Goal: Task Accomplishment & Management: Complete application form

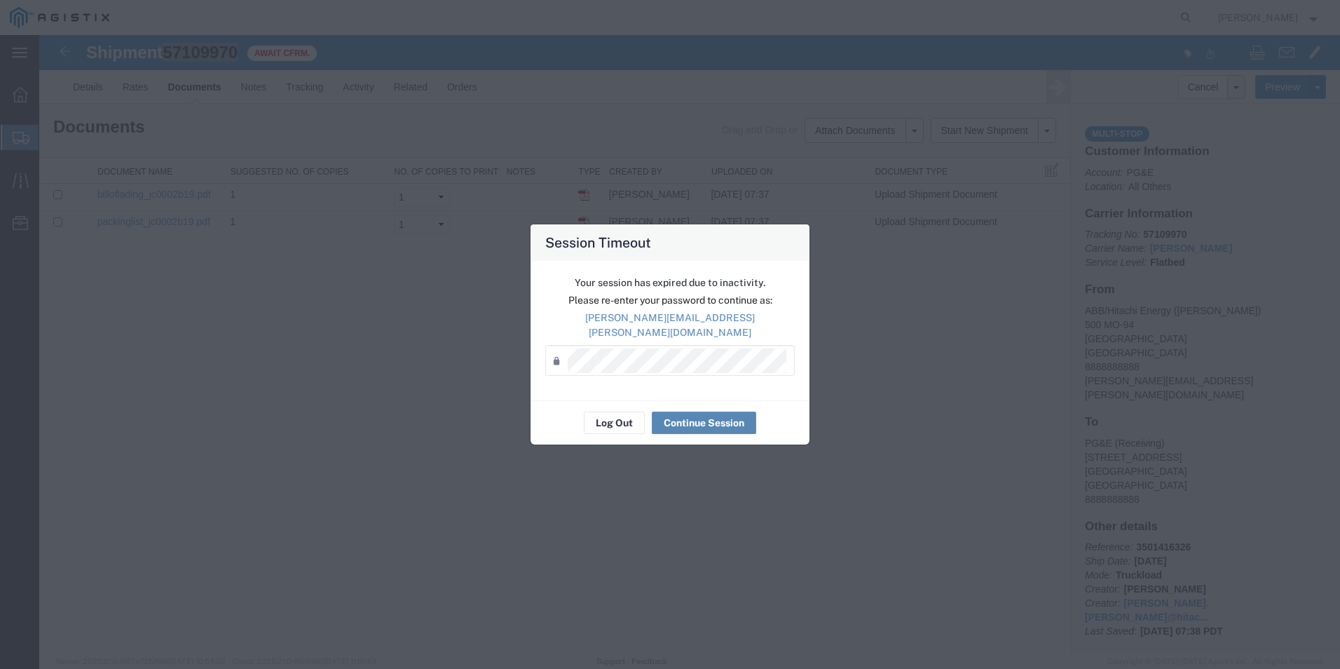
click at [710, 416] on button "Continue Session" at bounding box center [704, 422] width 104 height 22
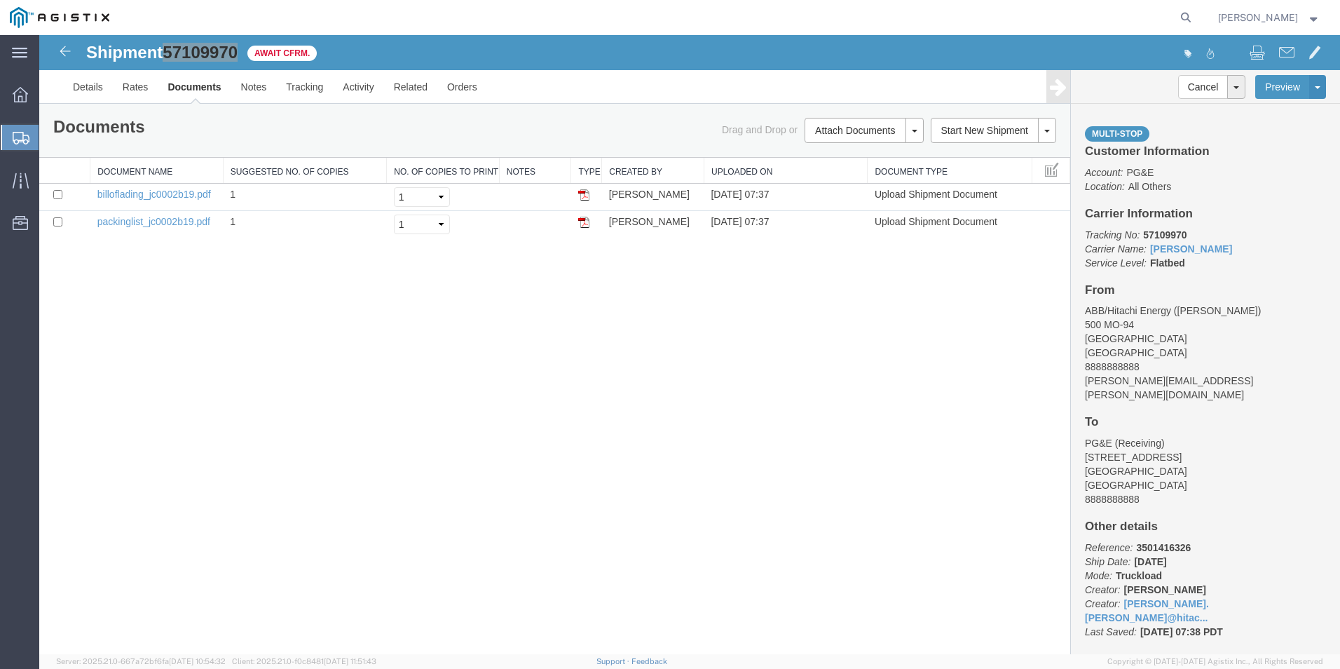
click at [0, 0] on span "Create from Template" at bounding box center [0, 0] width 0 height 0
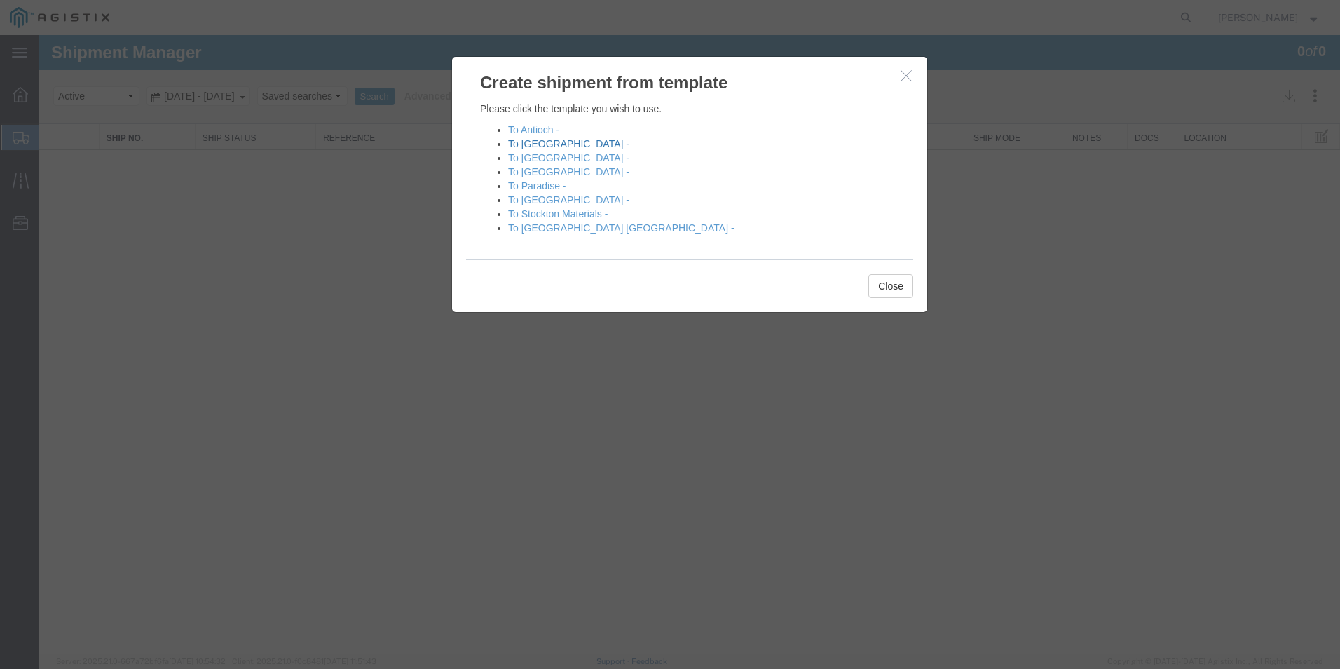
click at [540, 144] on link "To [GEOGRAPHIC_DATA] -" at bounding box center [568, 143] width 121 height 11
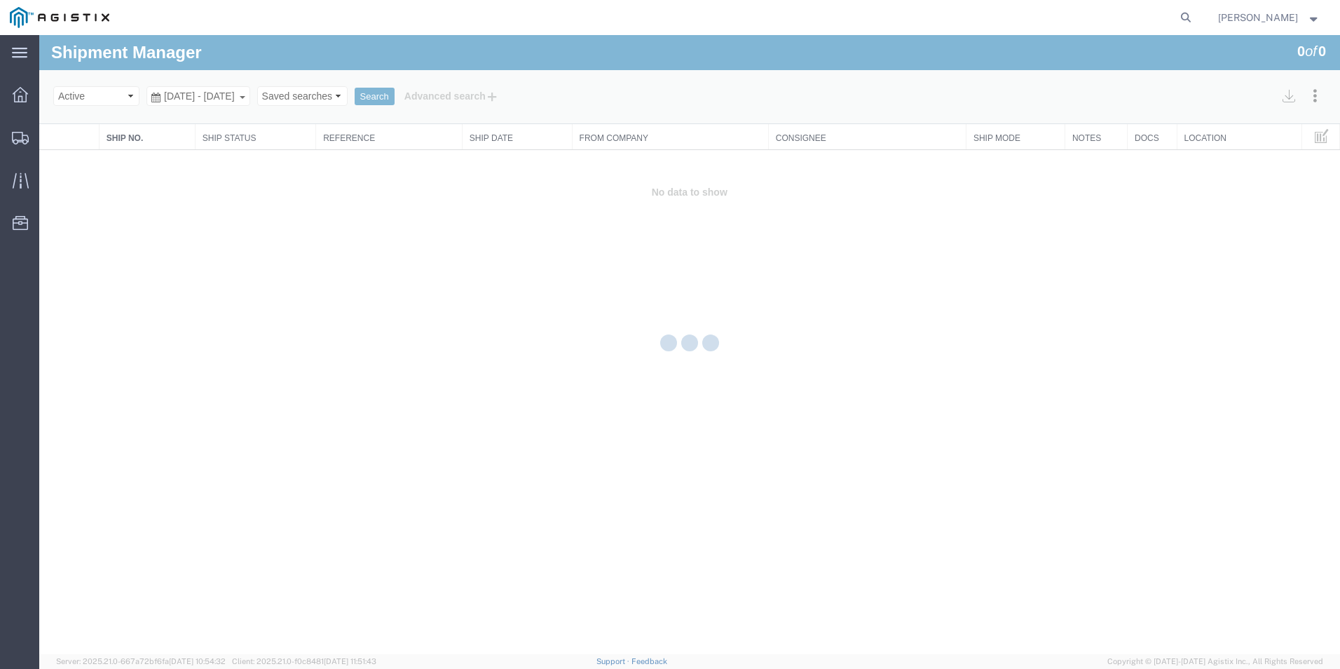
select select "54011"
select select "19740"
select select "PURCHORD"
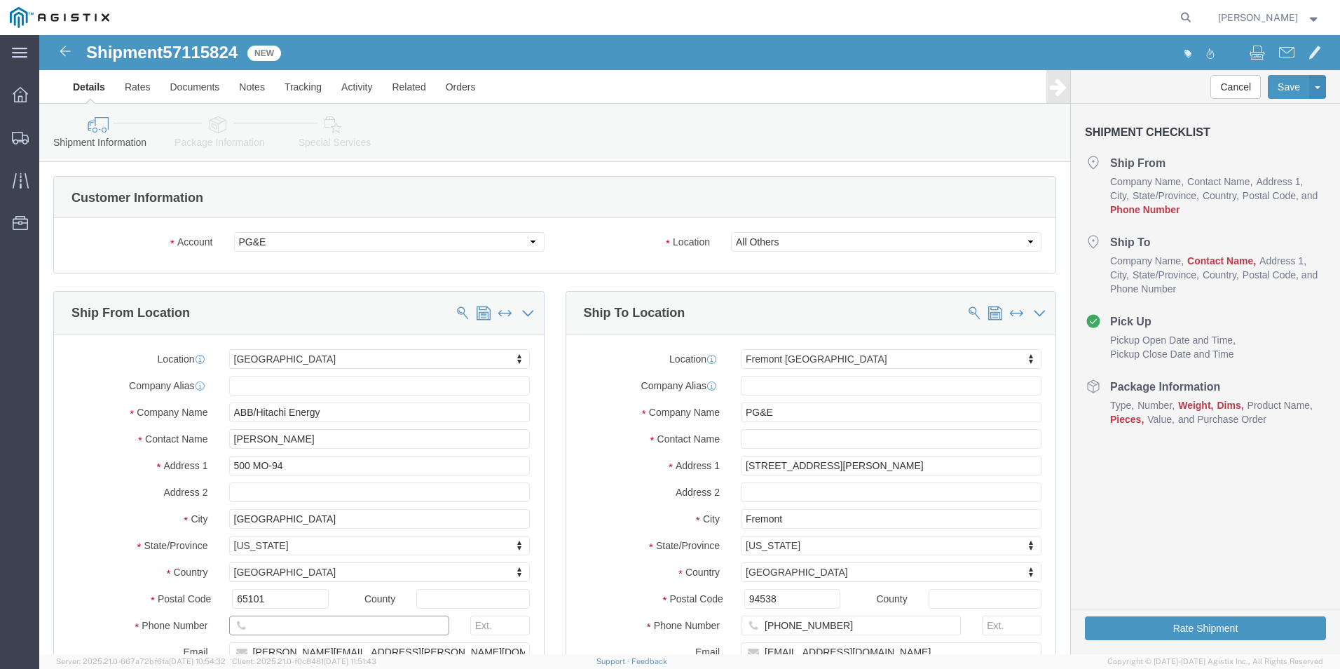
click input "text"
type input "8888888888"
click input "text"
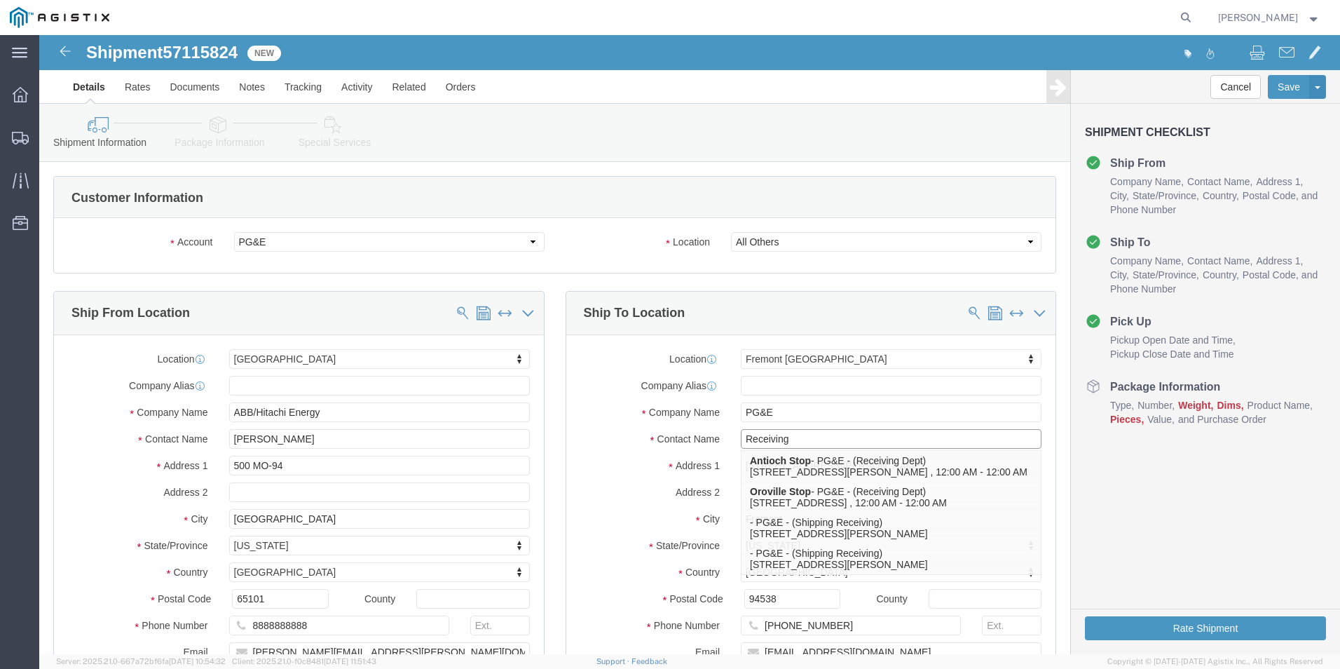
type input "Receiving"
click div "Location [GEOGRAPHIC_DATA] [GEOGRAPHIC_DATA] Select My Profile Location (OBSOLE…"
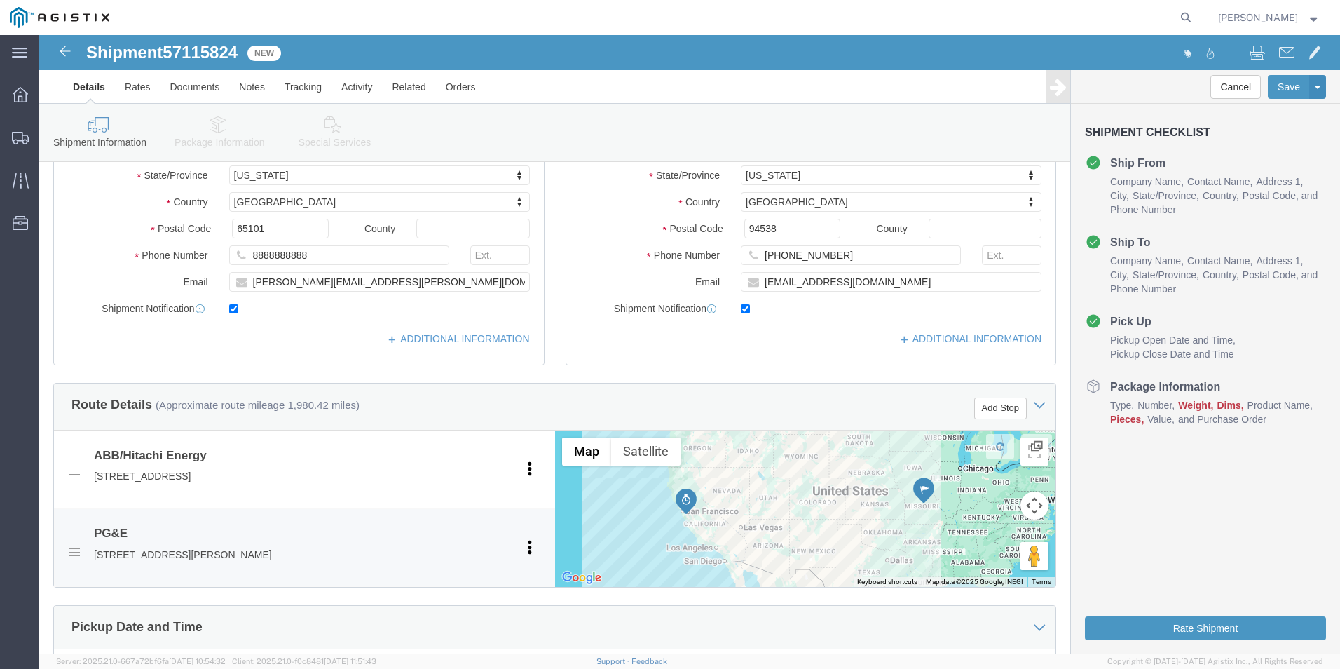
scroll to position [631, 0]
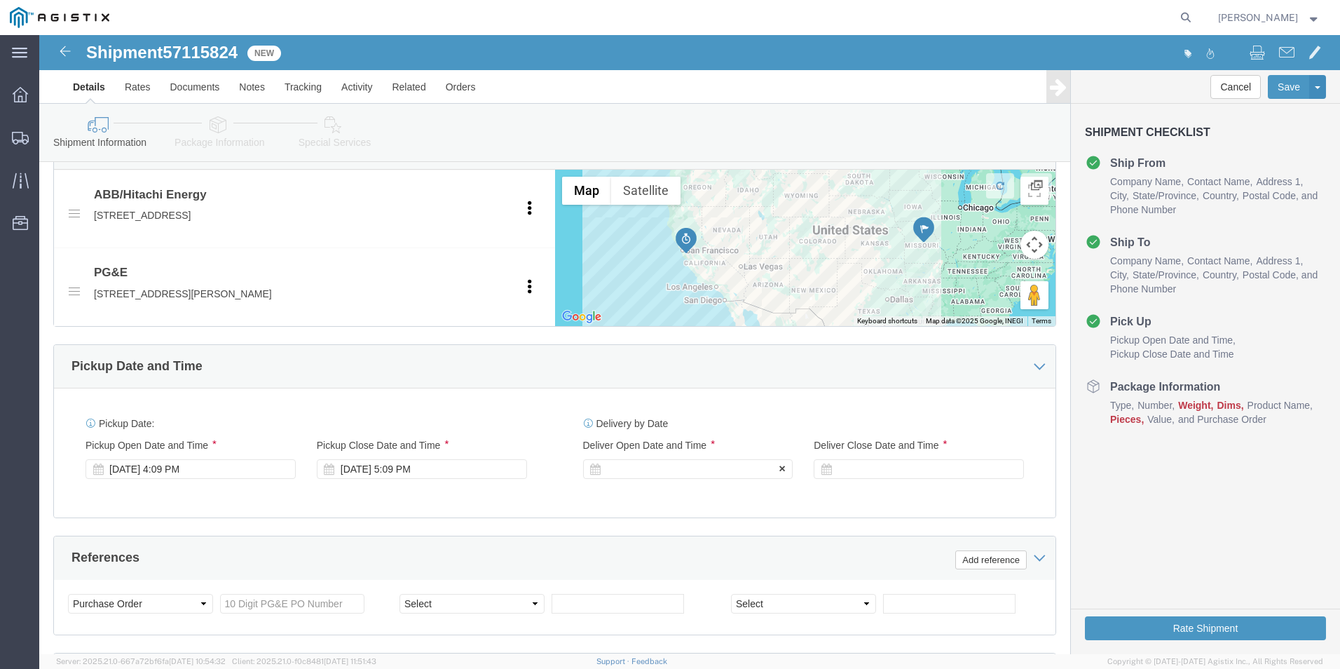
click div
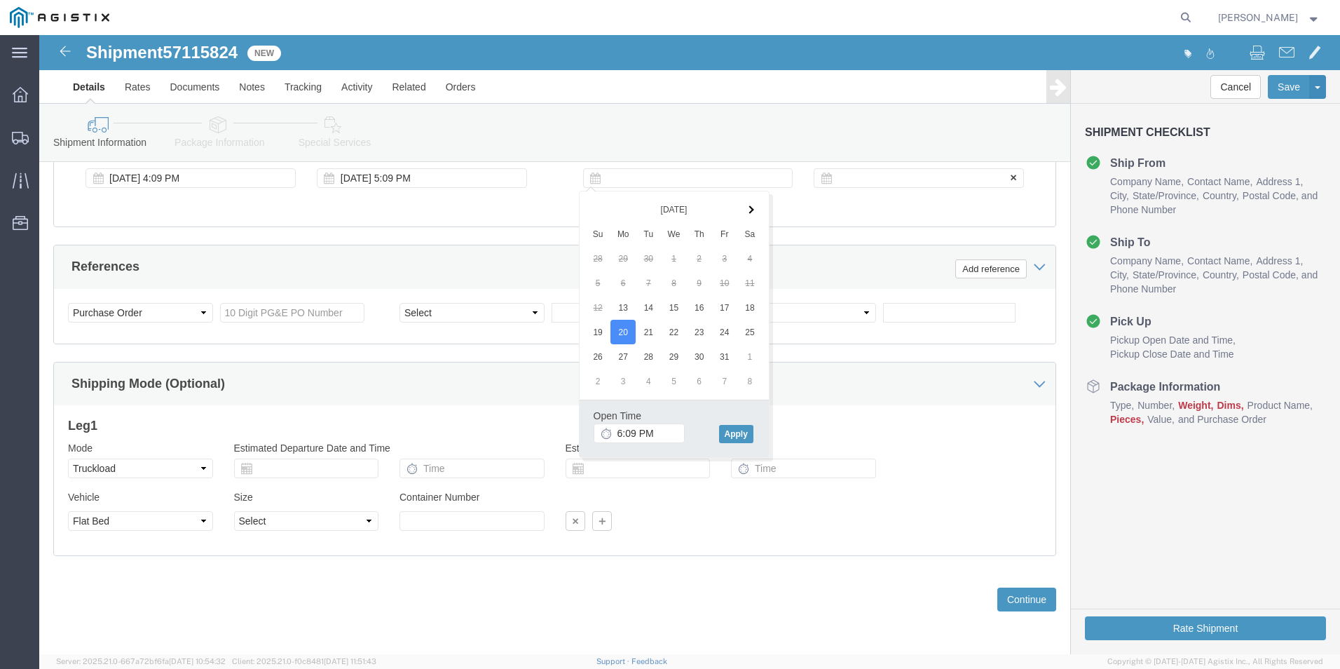
click div
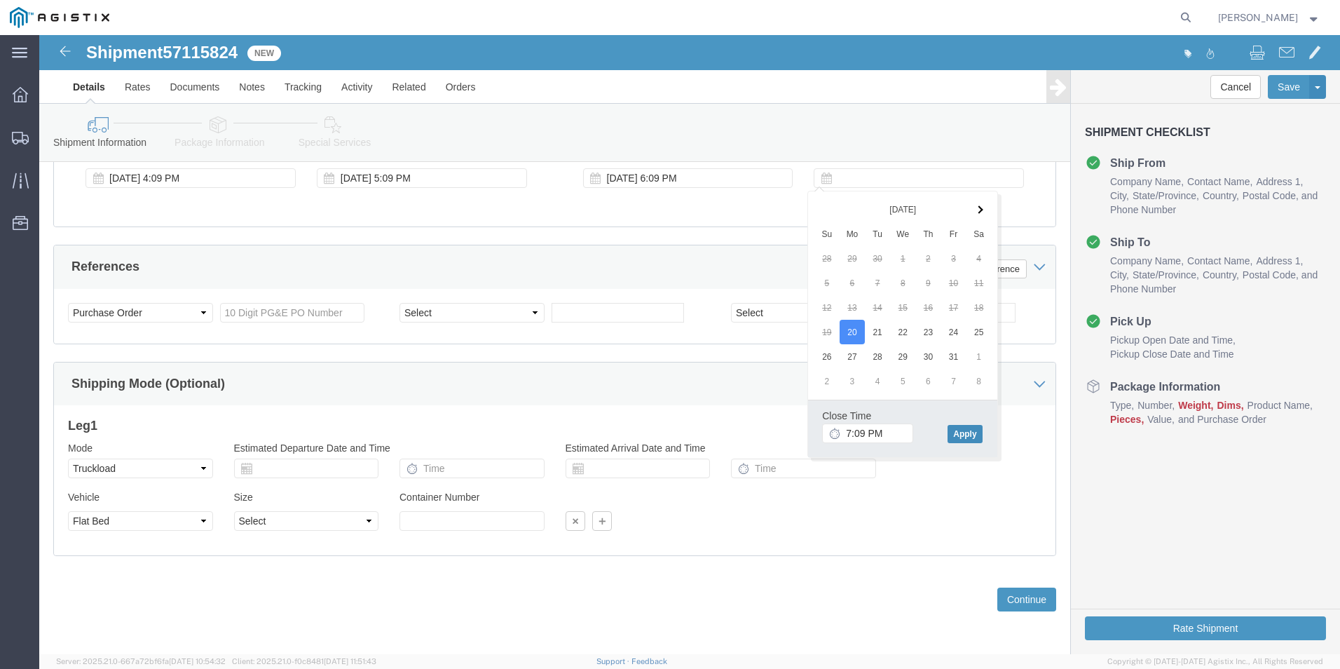
click button "Apply"
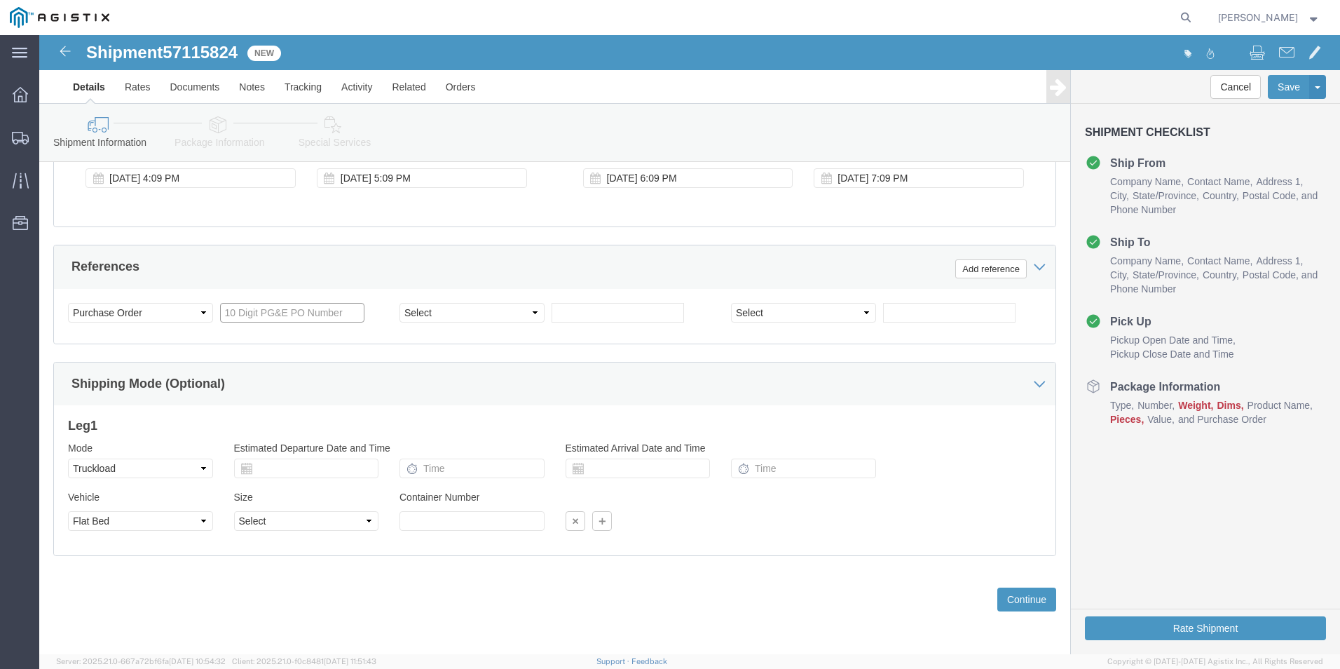
click input "text"
type input "3501417547"
select select "BOL"
type input "j"
type input "JC0002B64"
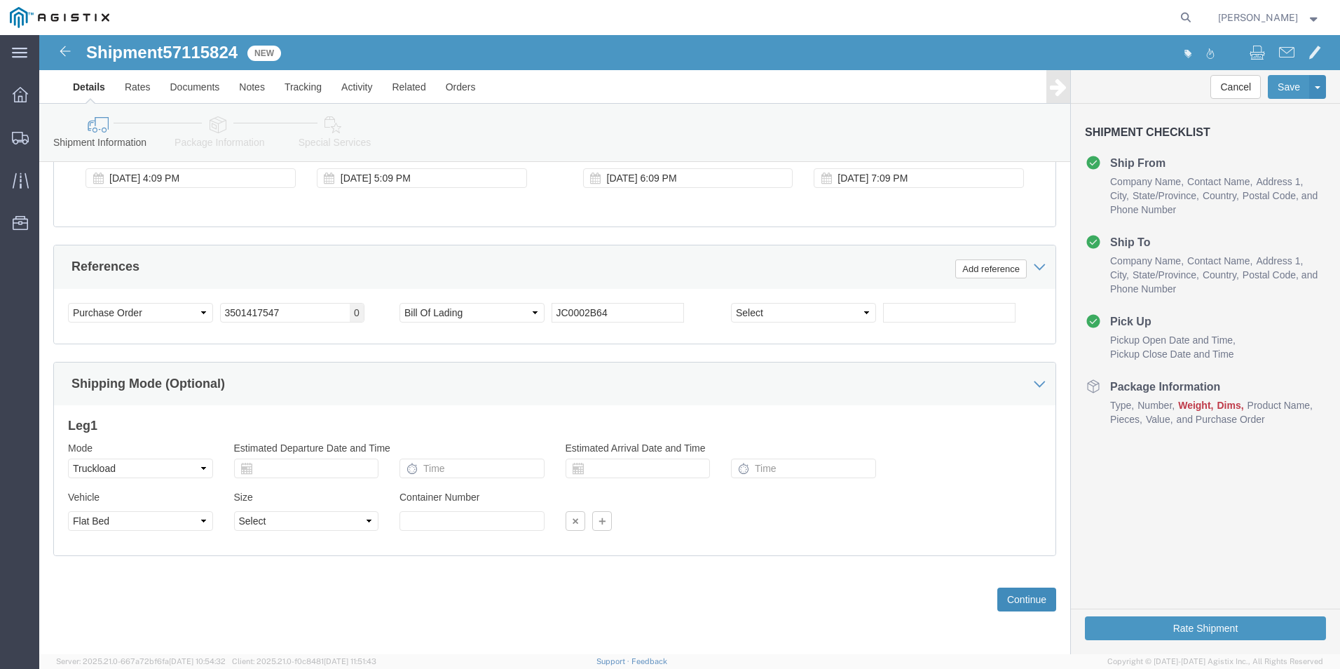
click button "Continue"
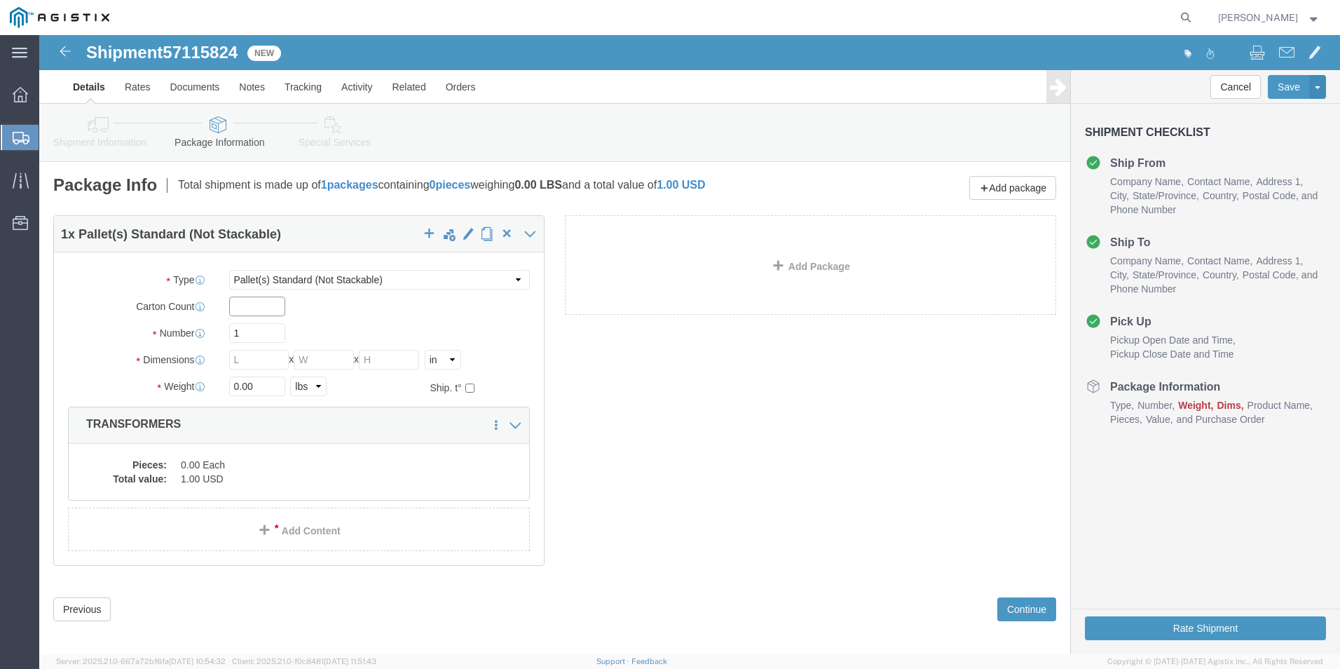
click input "text"
type input "1"
drag, startPoint x: 226, startPoint y: 291, endPoint x: 181, endPoint y: 292, distance: 45.6
click div "1"
type input "10"
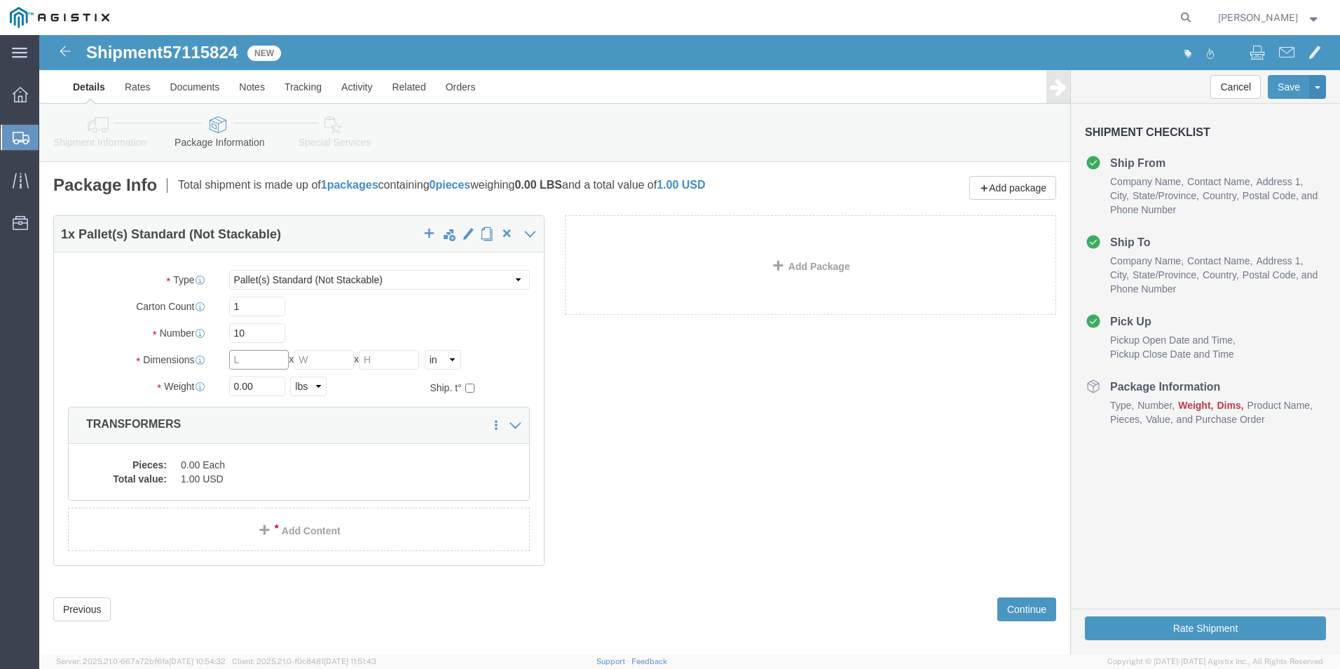
click input "text"
type input "540"
type input "72"
type input "28880.00"
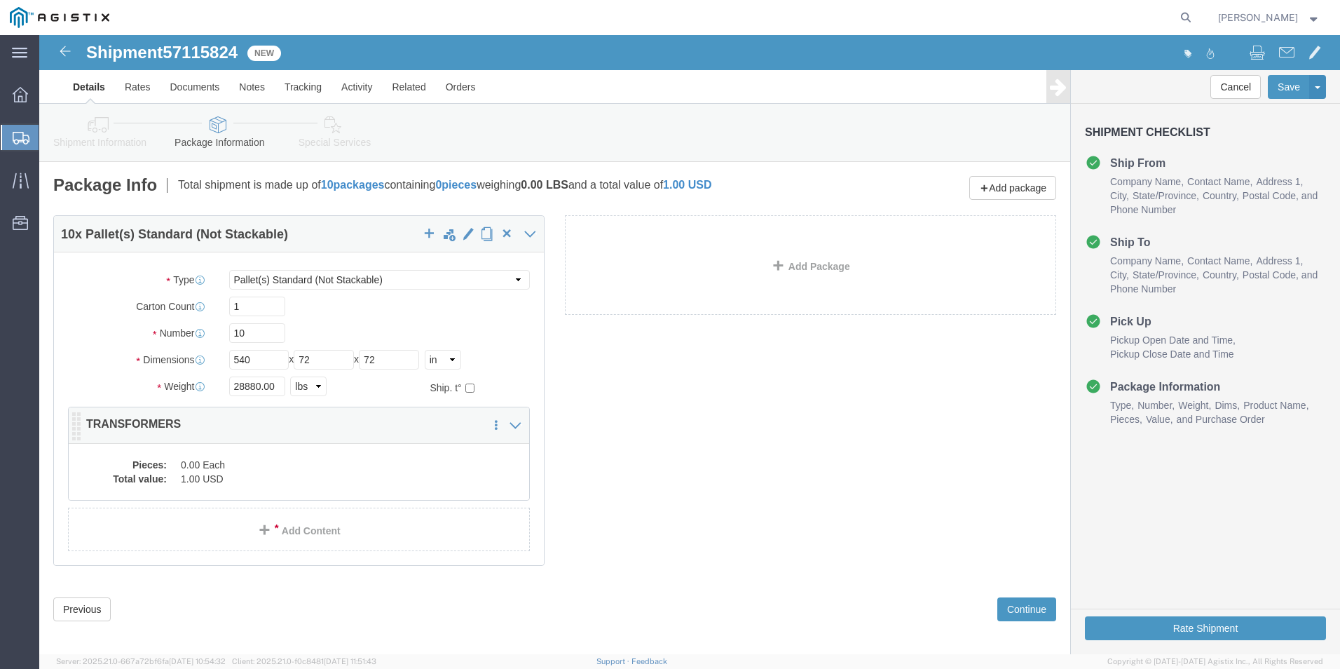
click div "10 x Pallet(s) Standard (Not Stackable) Package Type Select Bulk Bundle(s) Card…"
click dd "0.00 Each"
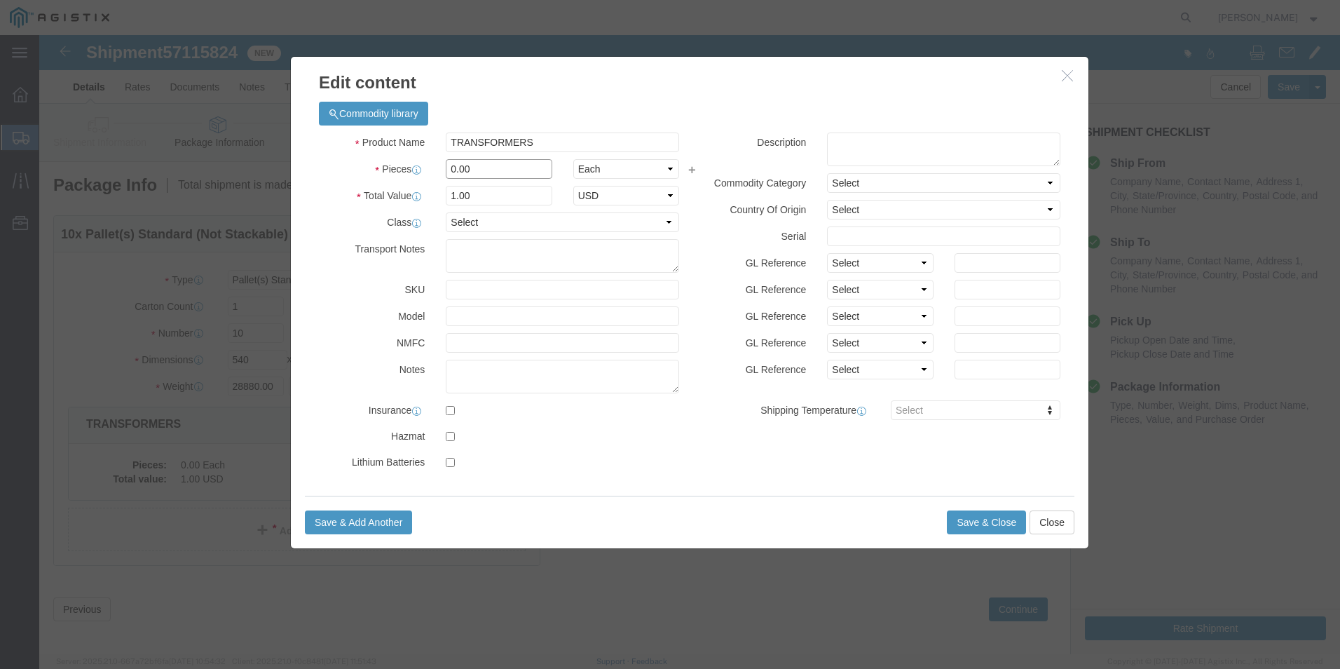
drag, startPoint x: 435, startPoint y: 135, endPoint x: 395, endPoint y: 132, distance: 40.0
click div "0.00"
type input "10"
click button "Save & Close"
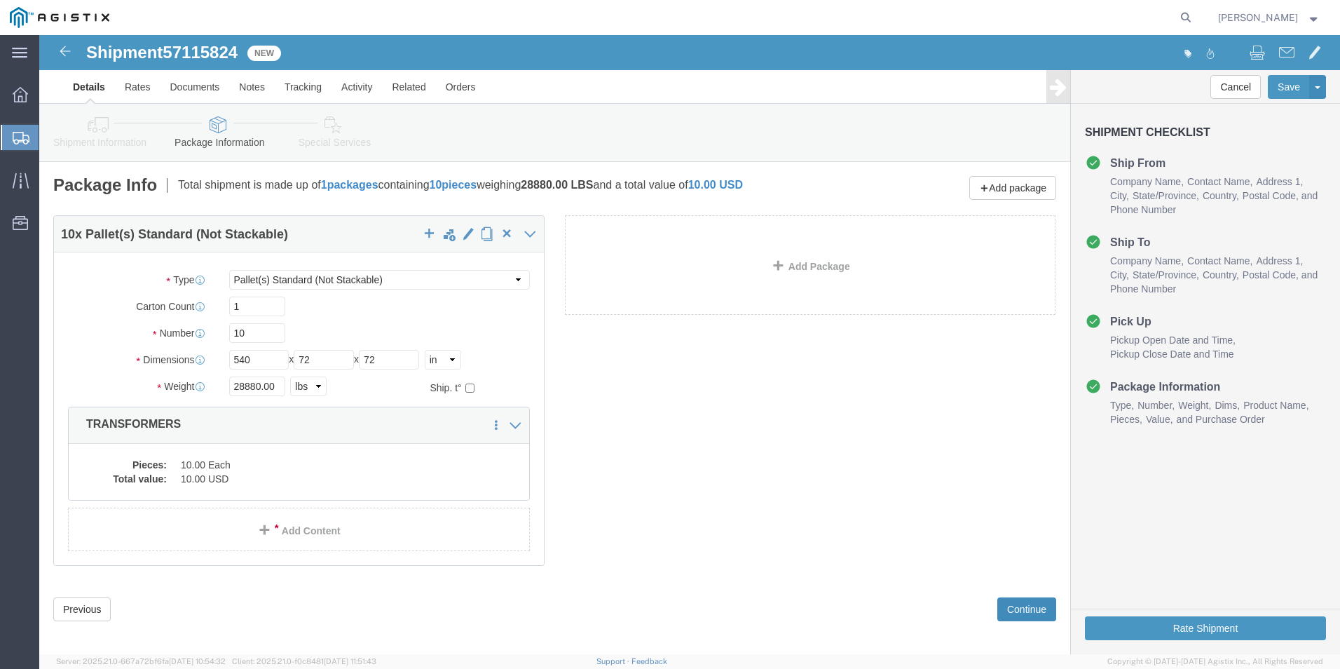
click button "Continue"
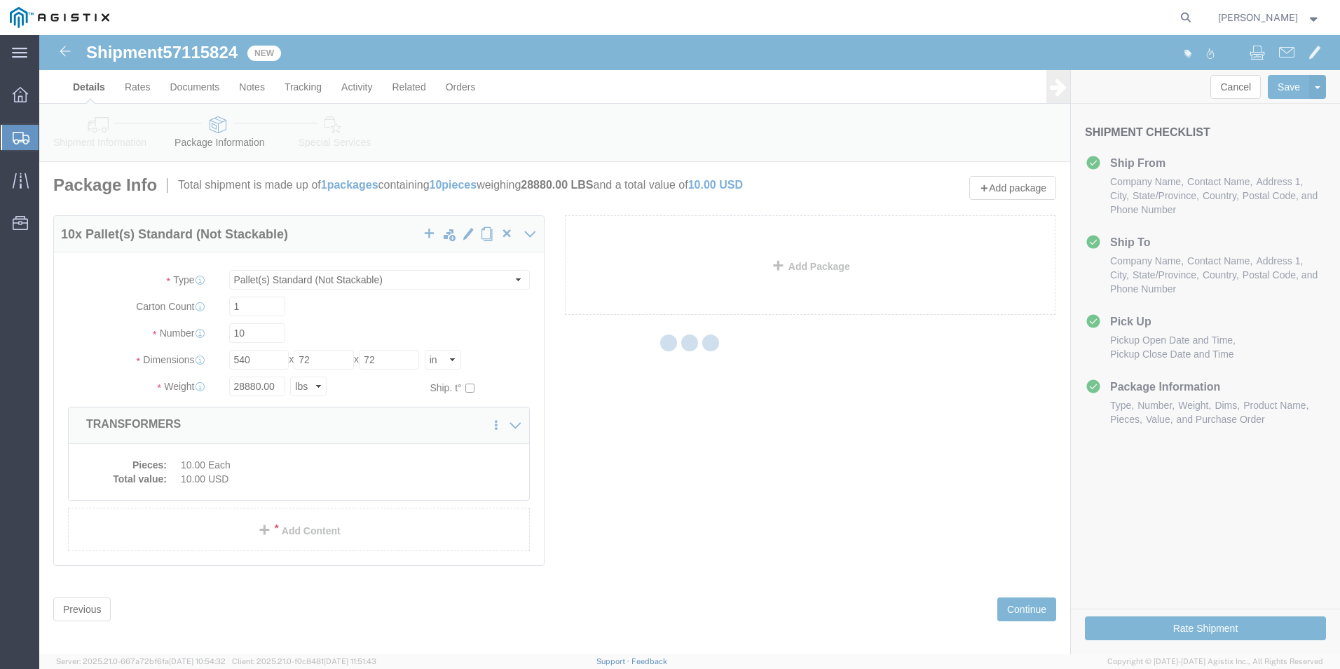
select select
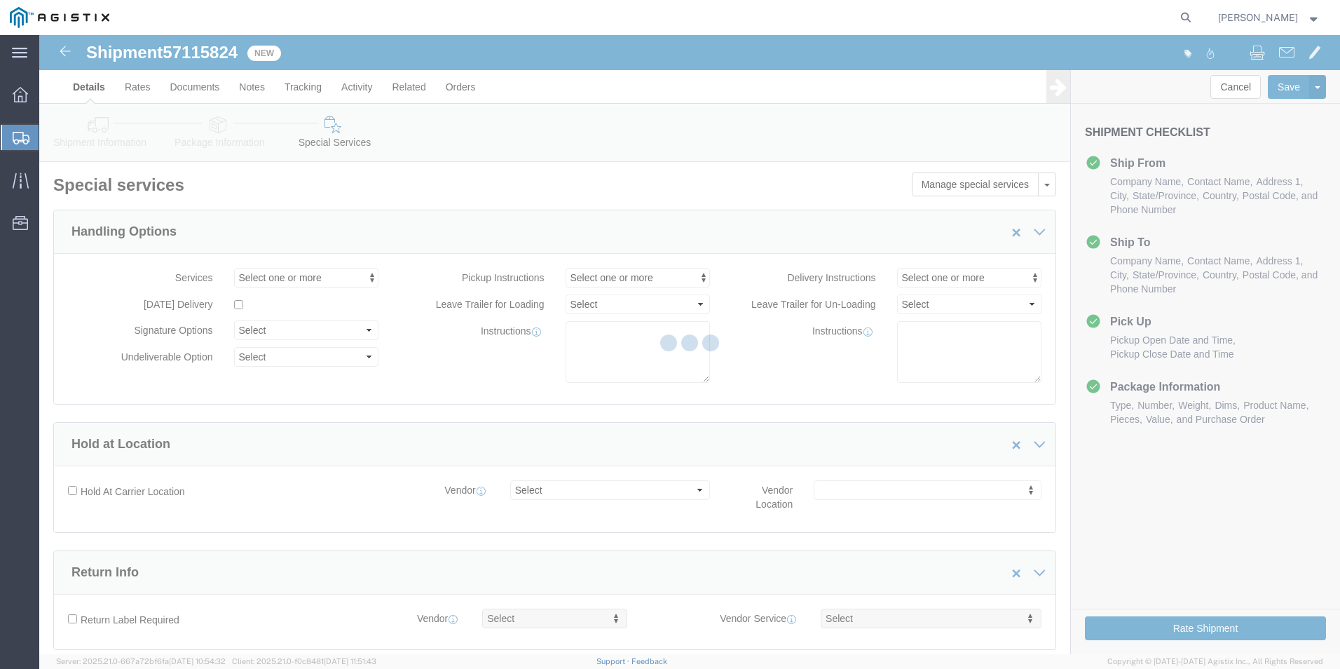
select select "COSTCENTER"
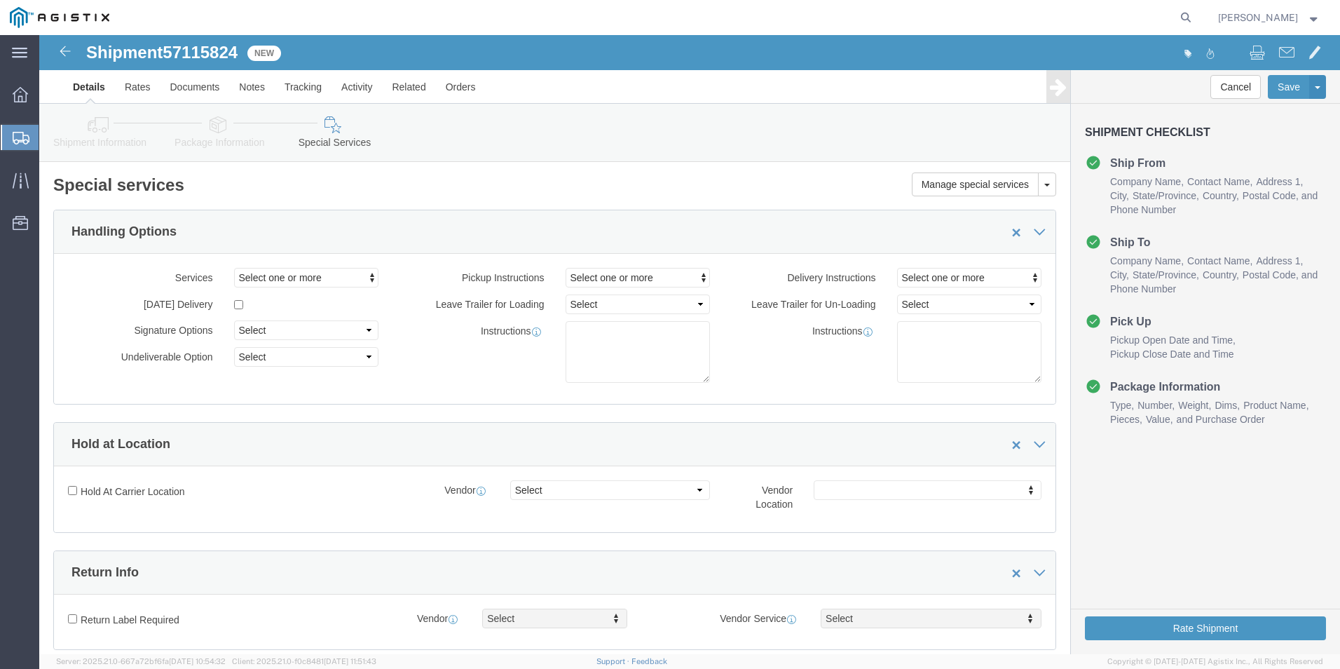
click span "57115824"
copy span "57115824"
drag, startPoint x: 191, startPoint y: 139, endPoint x: 189, endPoint y: 116, distance: 22.5
click div "Please fix the following errors Customer Information Account Select ABB/Hitachi…"
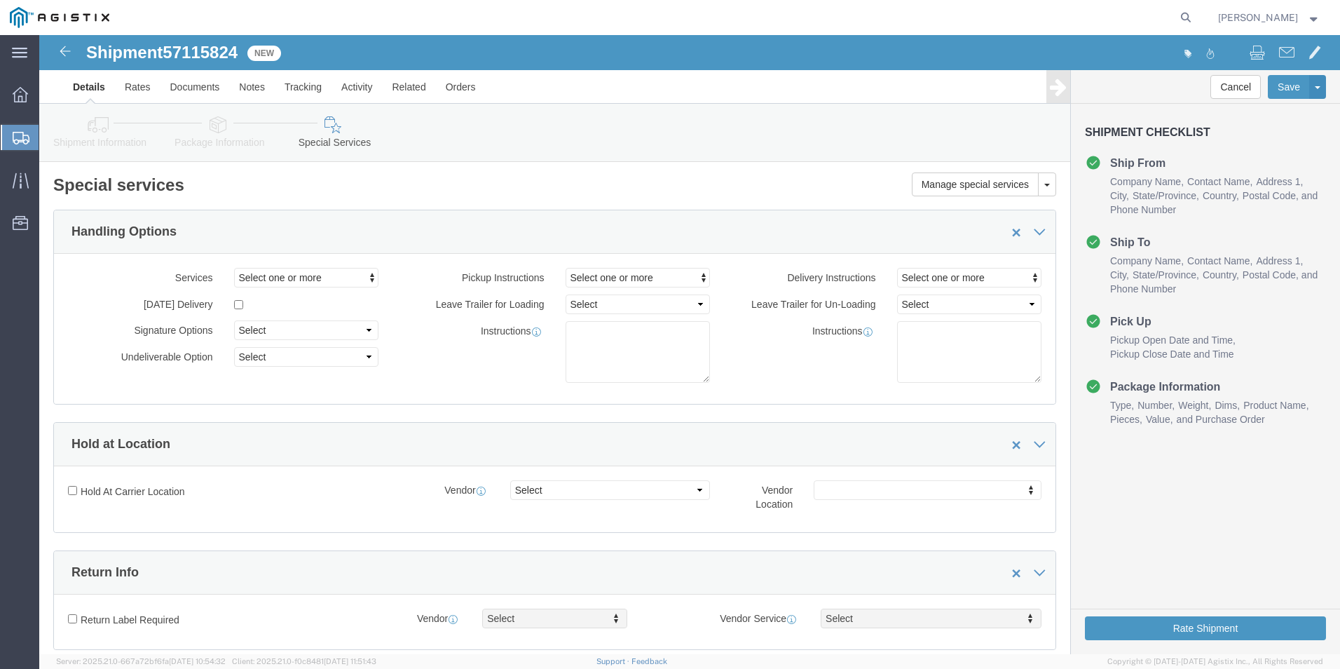
click span "57115824"
copy span "57115824"
click button "Rate Shipment"
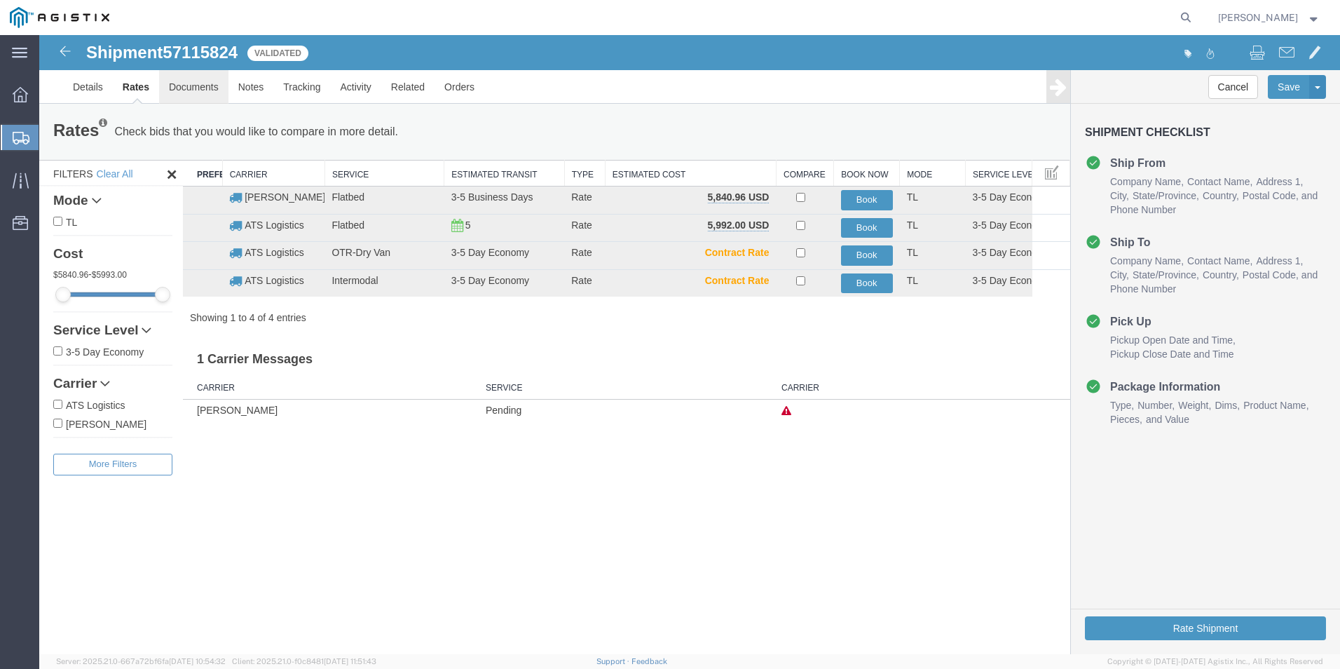
click at [193, 86] on link "Documents" at bounding box center [193, 87] width 69 height 34
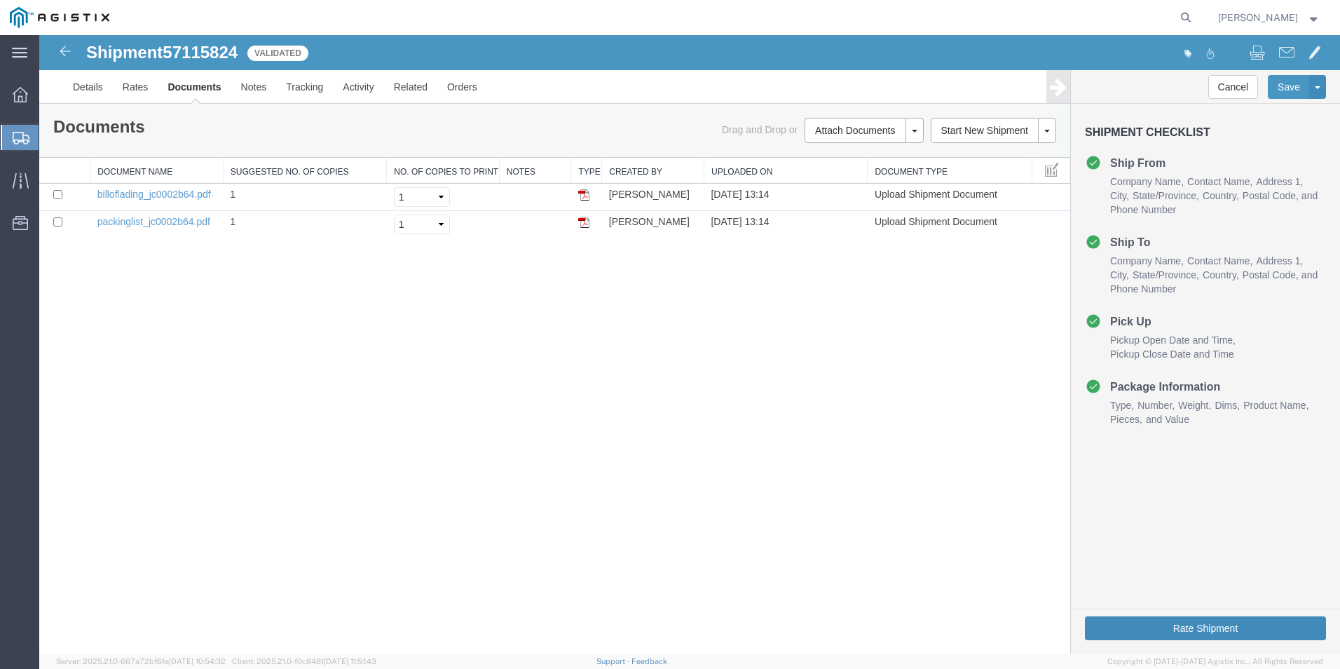
click at [1196, 623] on button "Rate Shipment" at bounding box center [1205, 628] width 241 height 24
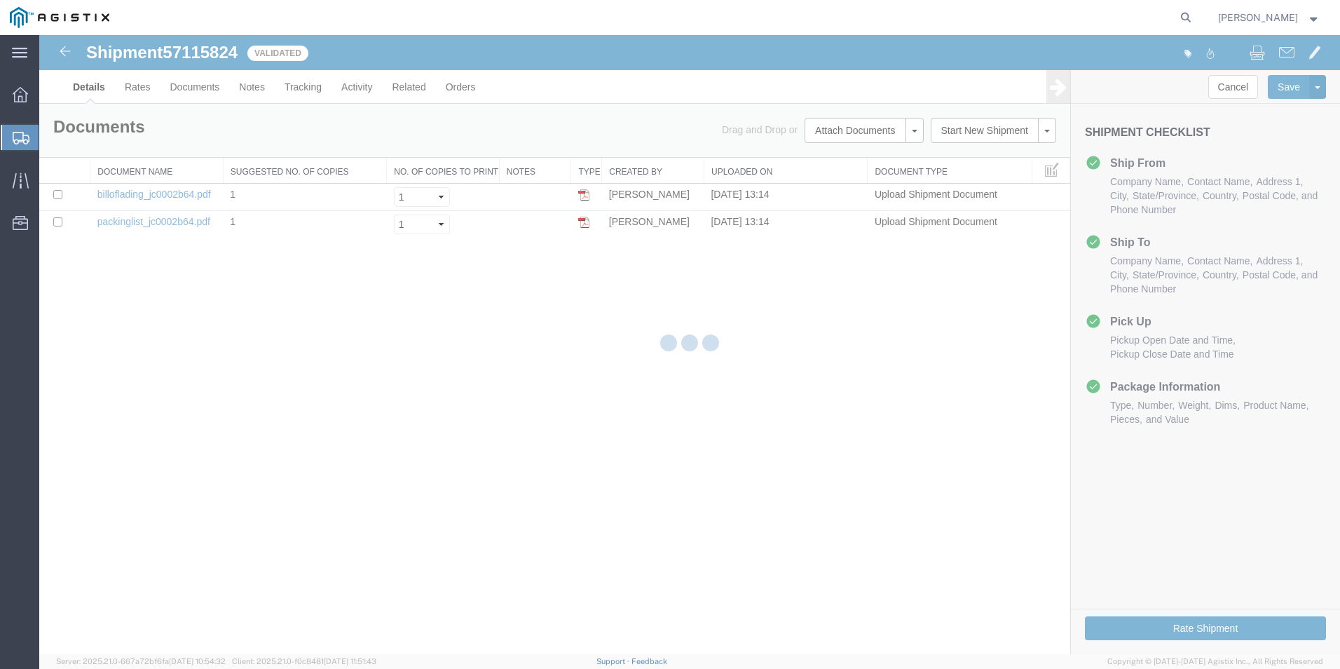
select select "54011"
select select "19740"
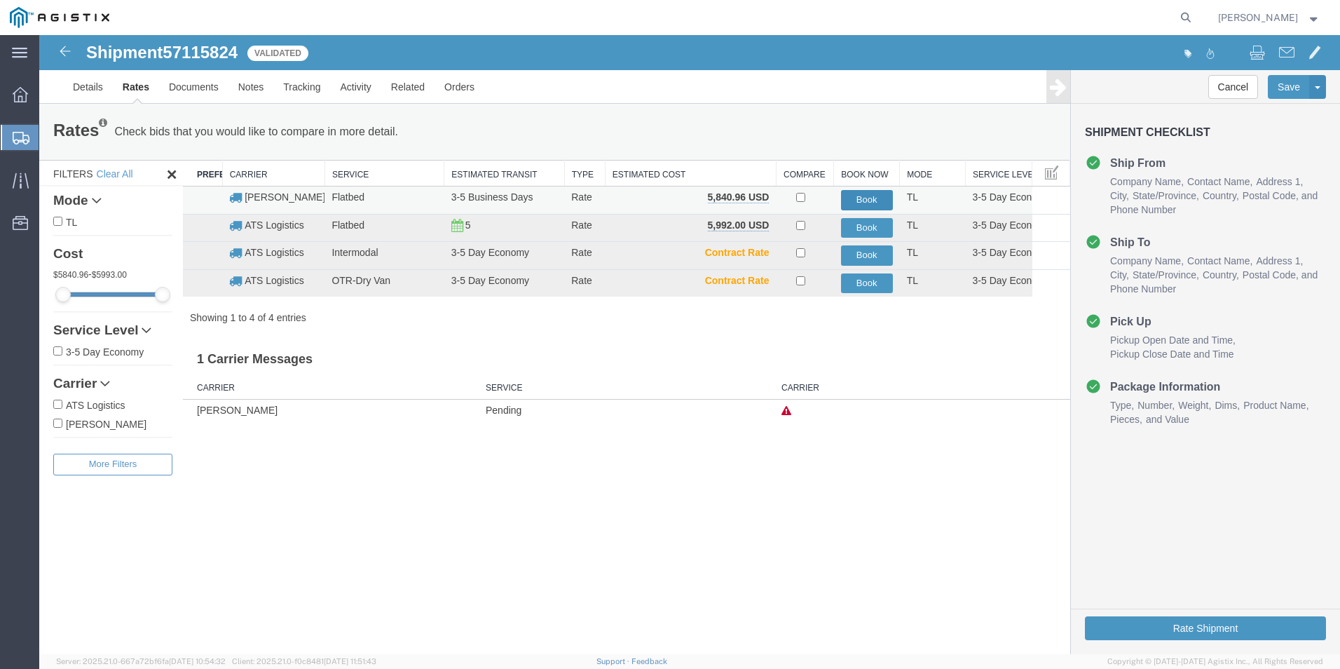
click at [869, 196] on button "Book" at bounding box center [867, 200] width 52 height 20
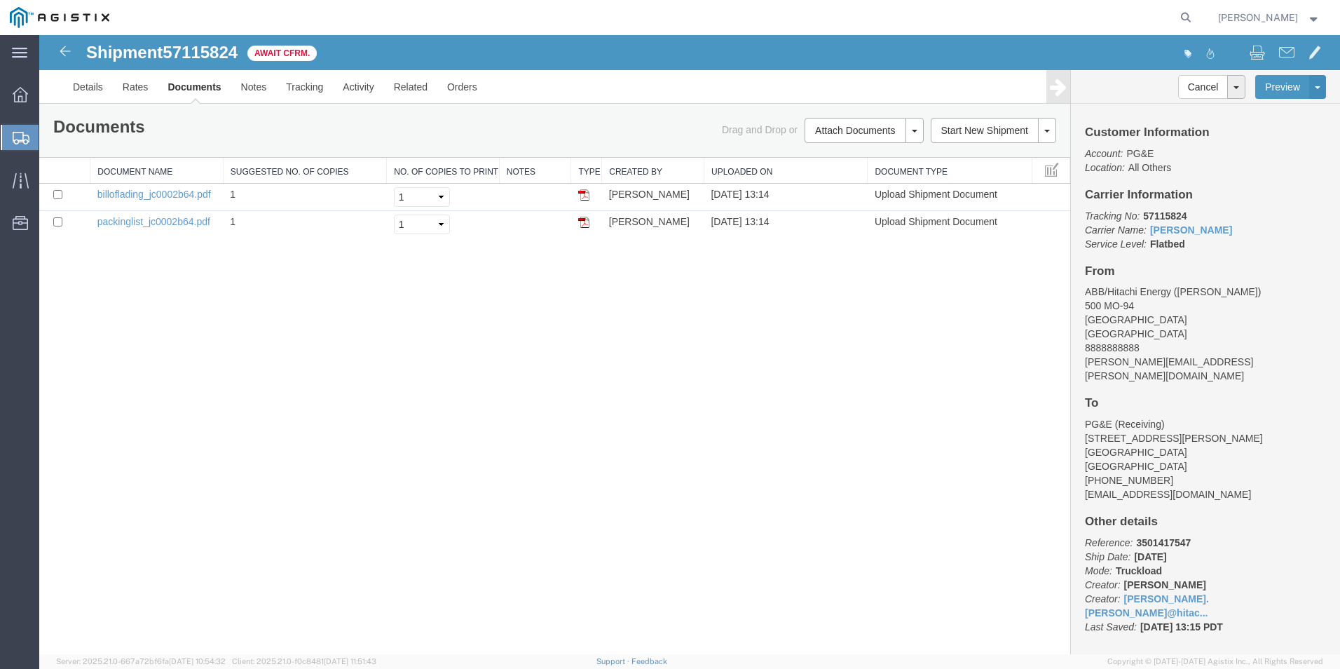
click at [0, 0] on span "Create from Template" at bounding box center [0, 0] width 0 height 0
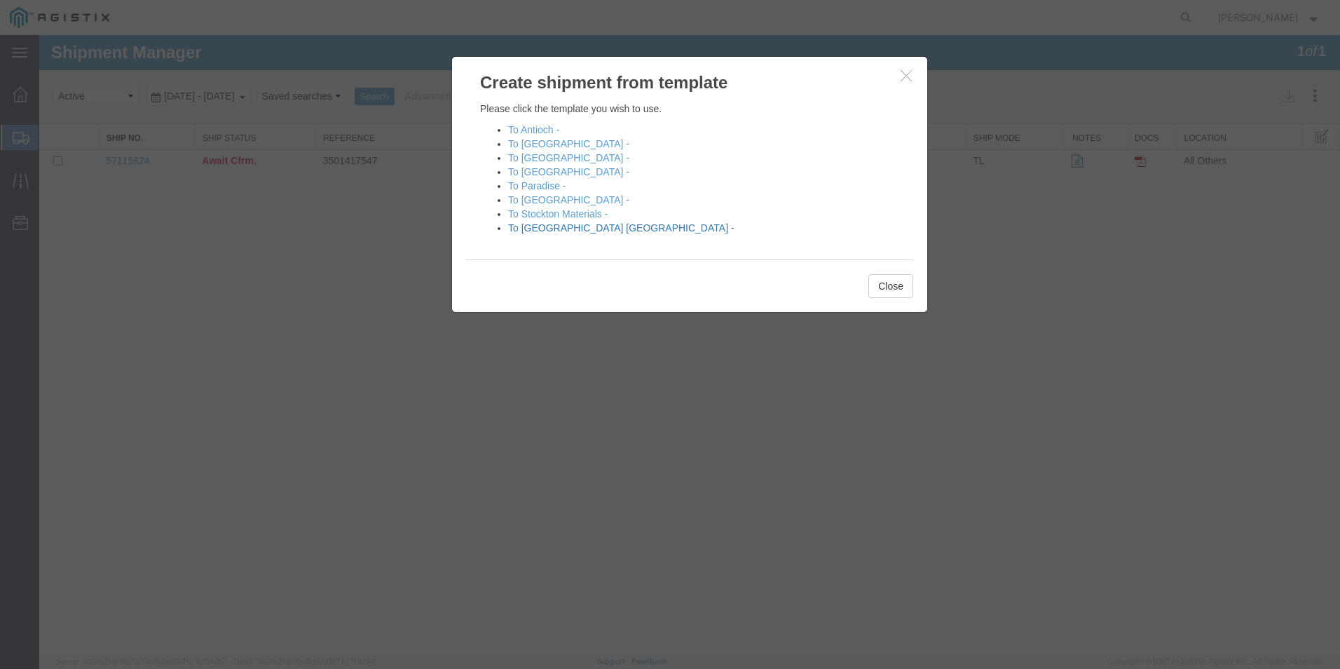
click at [559, 228] on link "To [GEOGRAPHIC_DATA] [GEOGRAPHIC_DATA] -" at bounding box center [621, 227] width 226 height 11
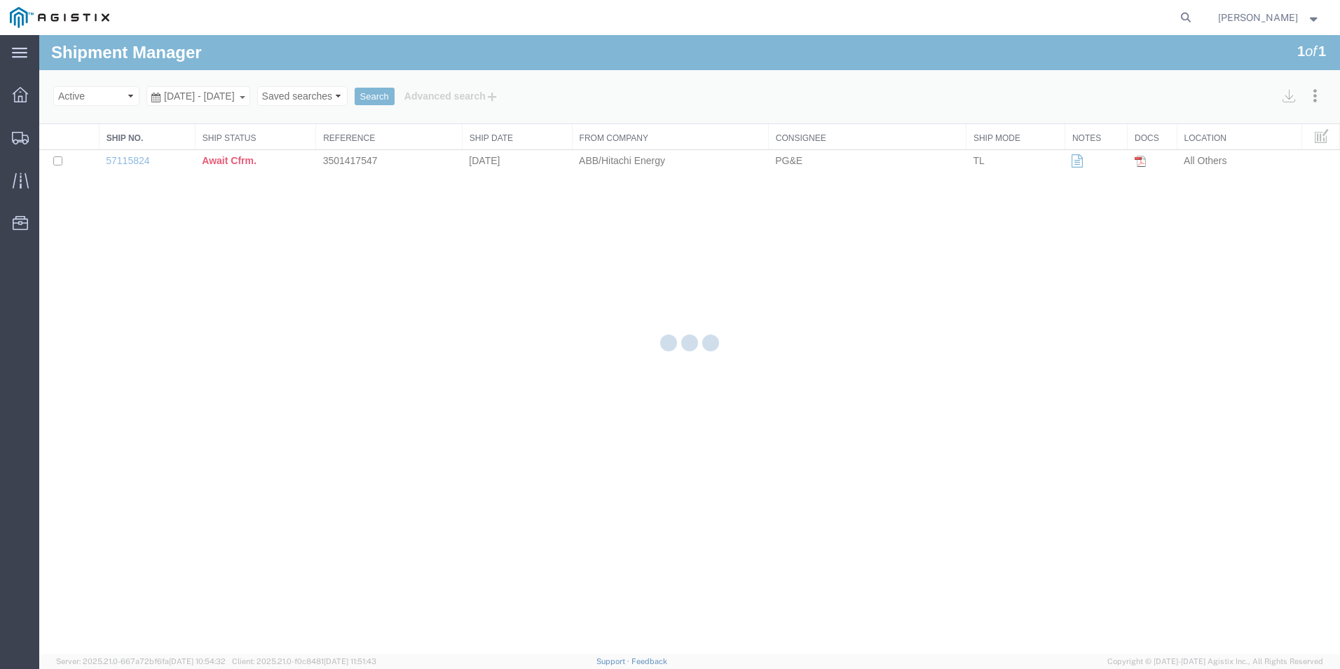
select select "54011"
select select "PURCHORD"
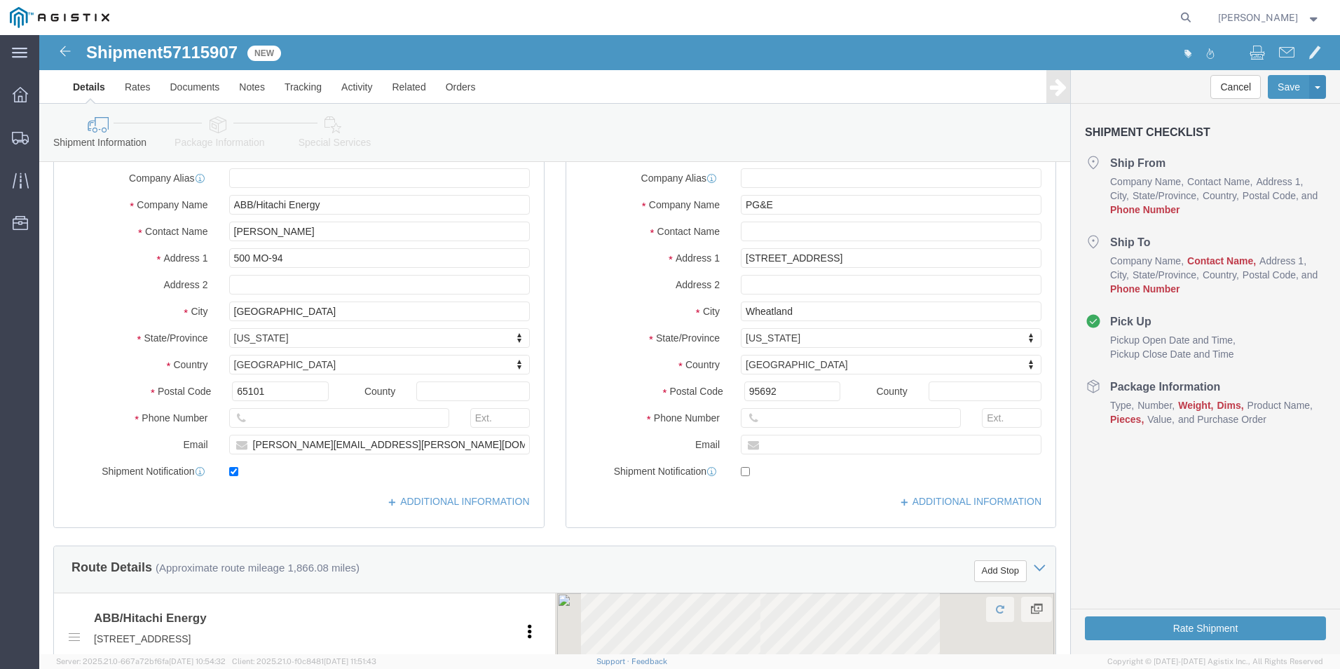
scroll to position [210, 0]
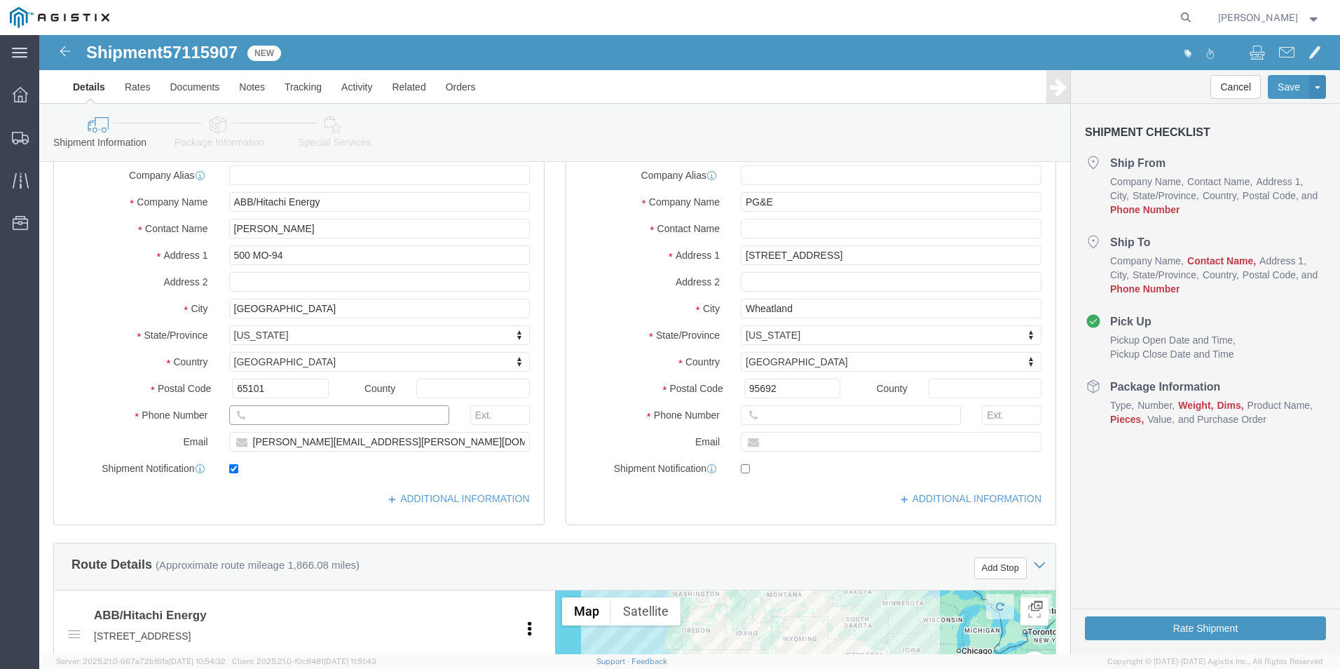
click input "text"
type input "8888888888"
click input "text"
type input "r"
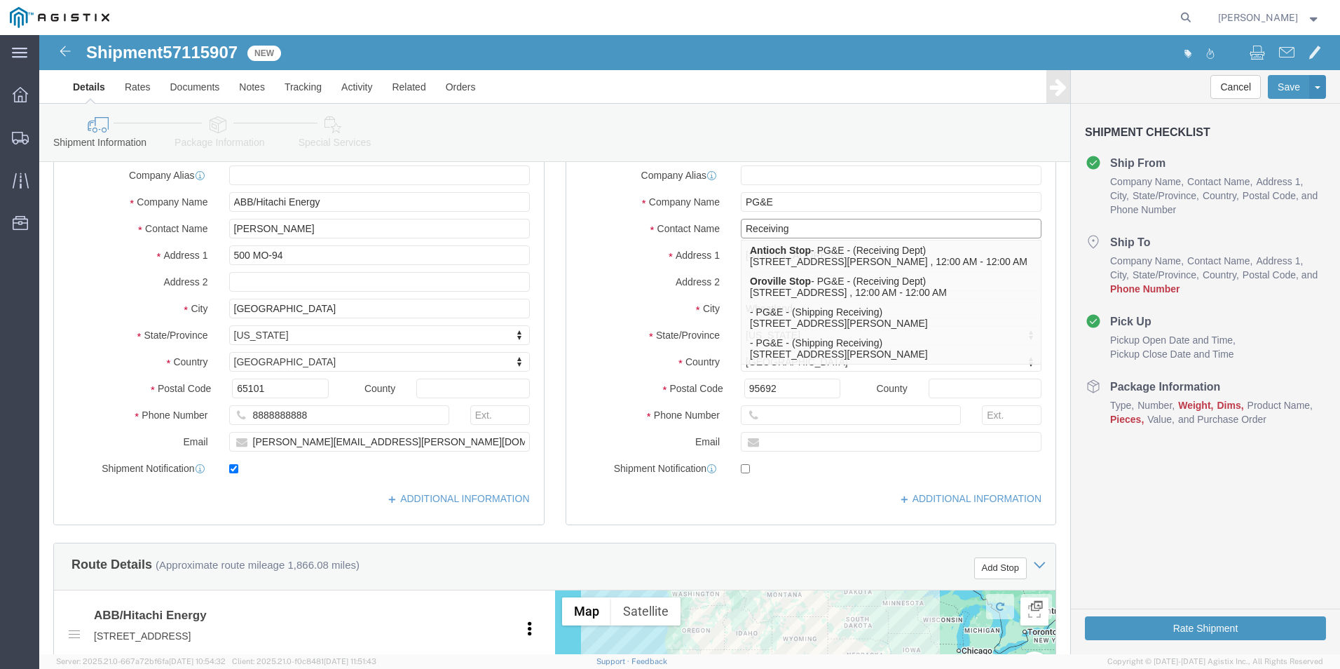
type input "Receiving"
click input "text"
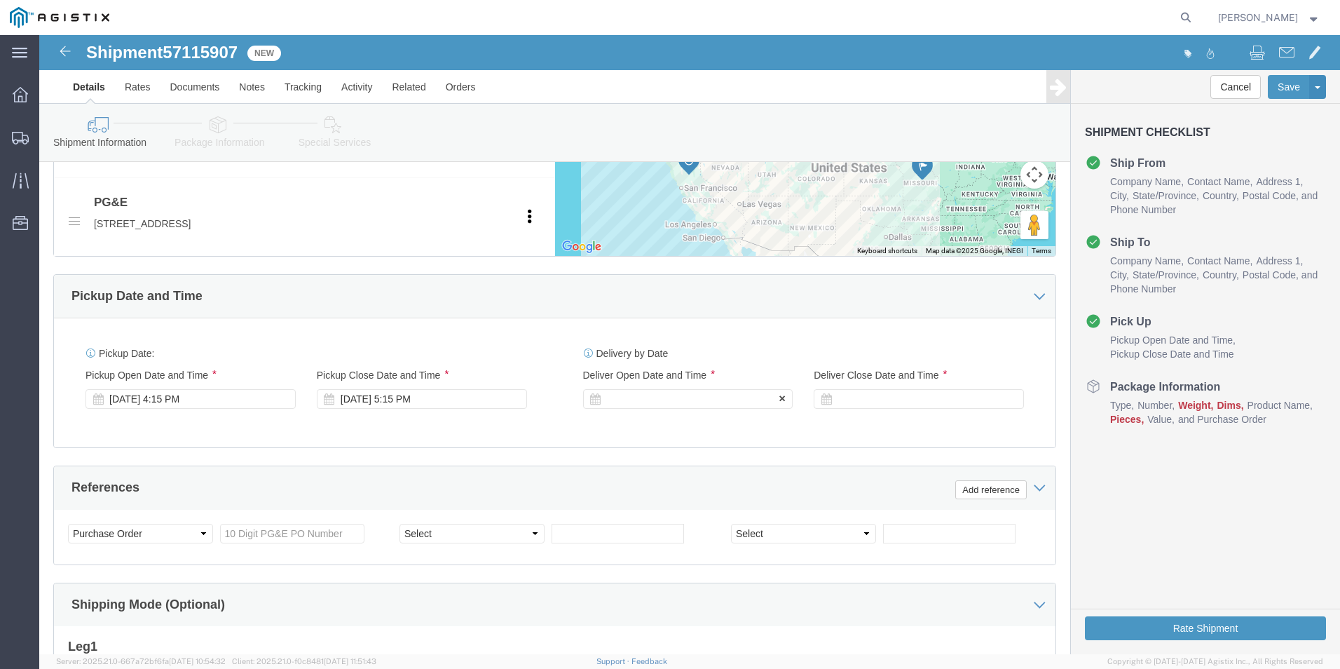
type input "8888888888"
click div
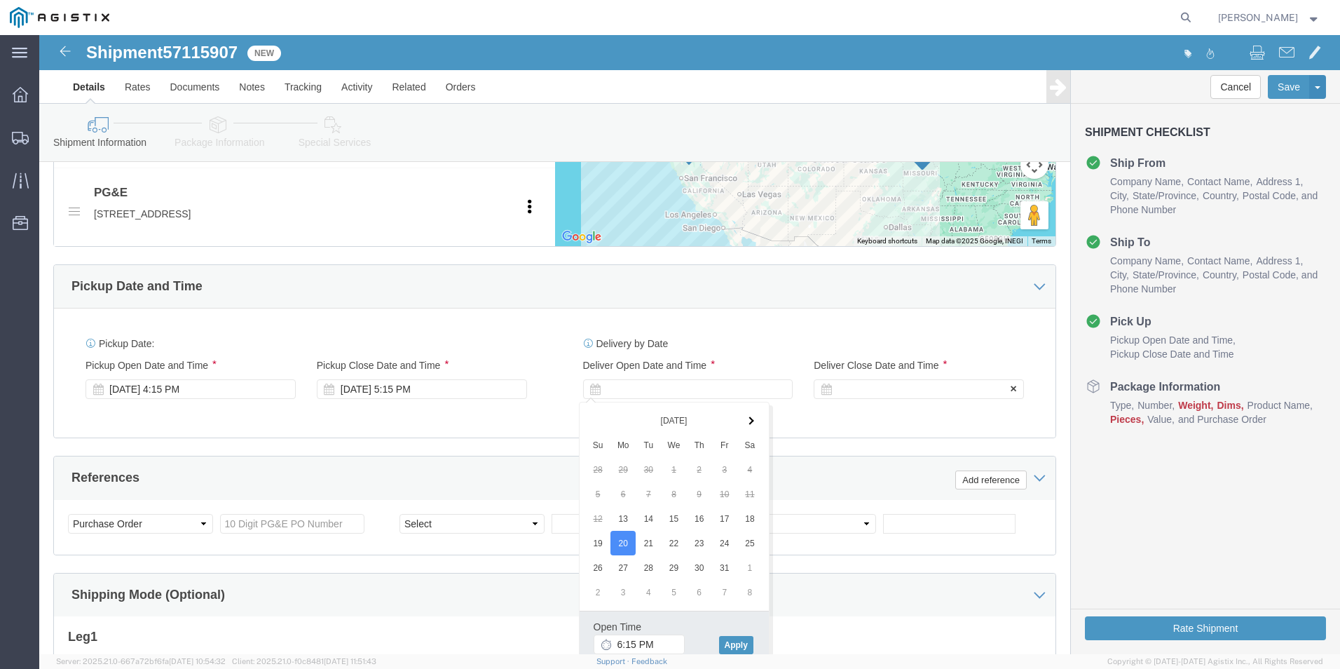
click div
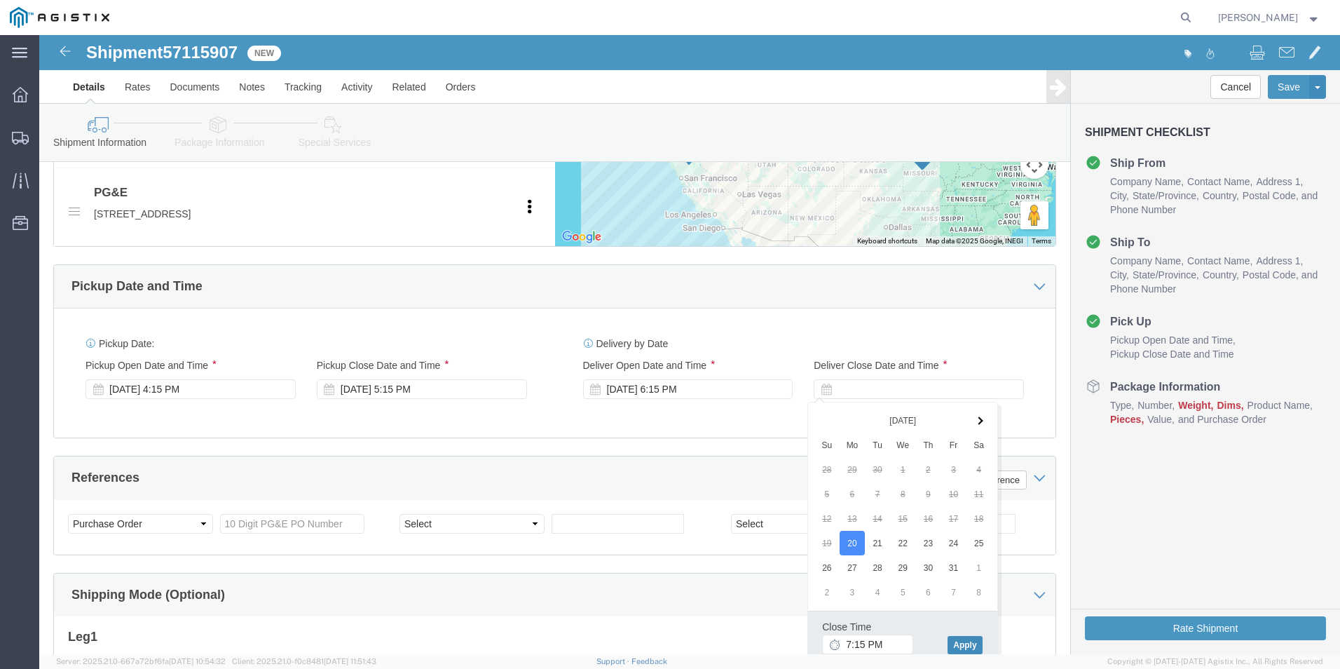
click button "Apply"
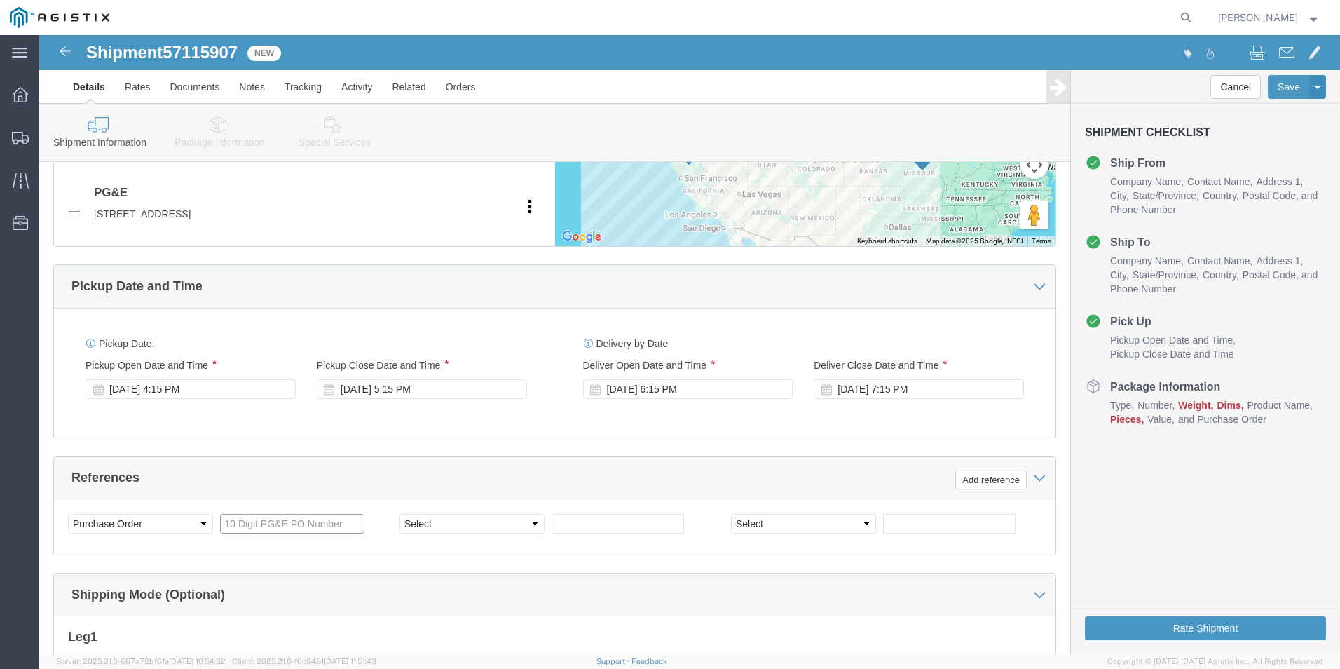
click input "text"
type input "3501408949"
click select "Select Account Type Activity ID Airline Appointment Number ASN Batch Request # …"
select select "BOL"
click select "Select Account Type Activity ID Airline Appointment Number ASN Batch Request # …"
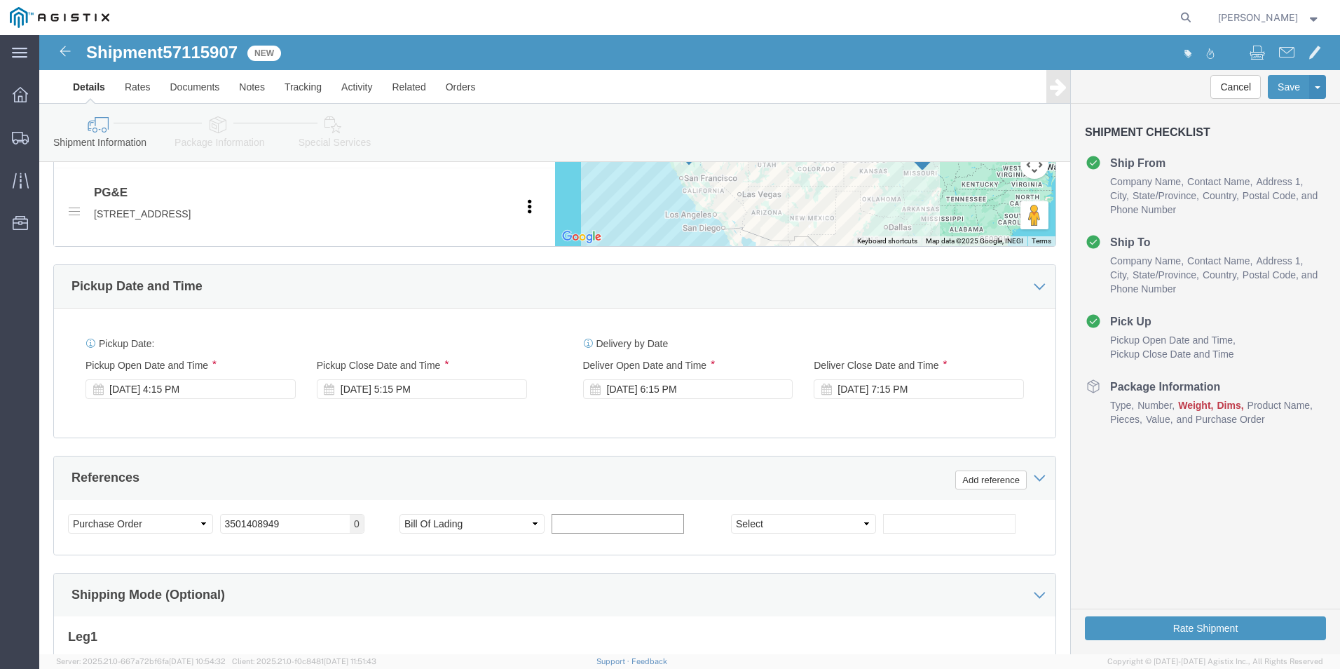
click input "text"
type input "j"
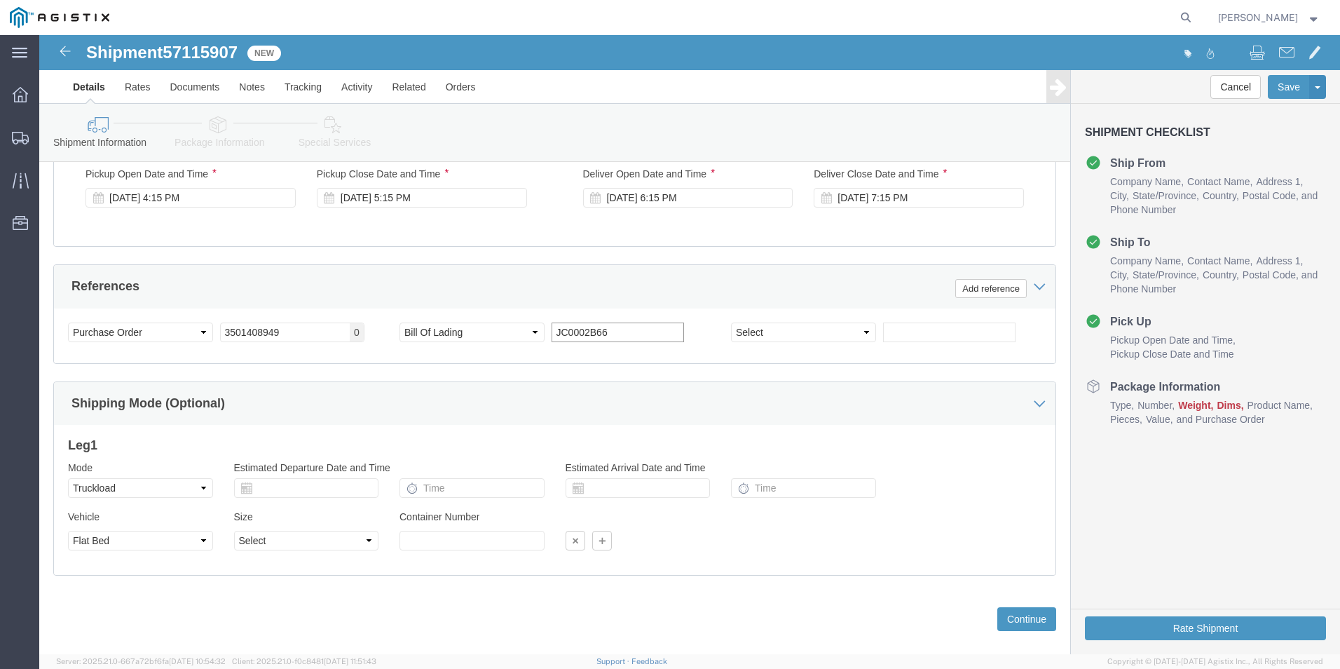
scroll to position [922, 0]
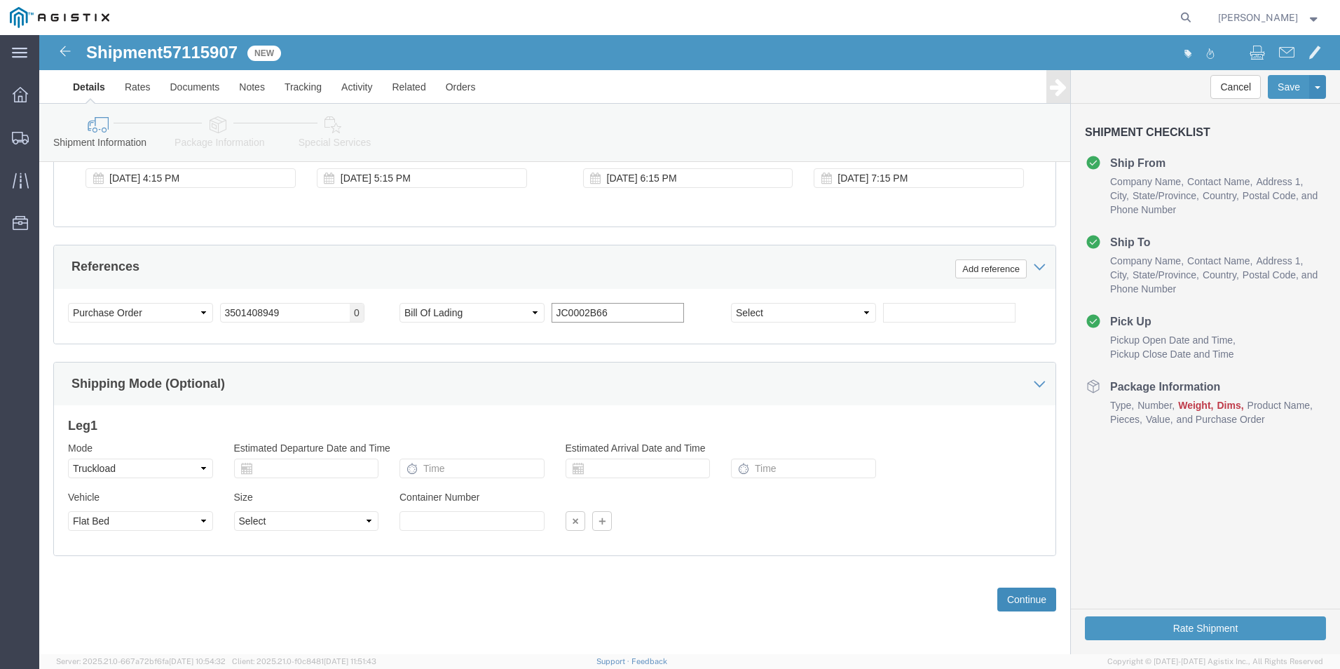
type input "JC0002B66"
click button "Continue"
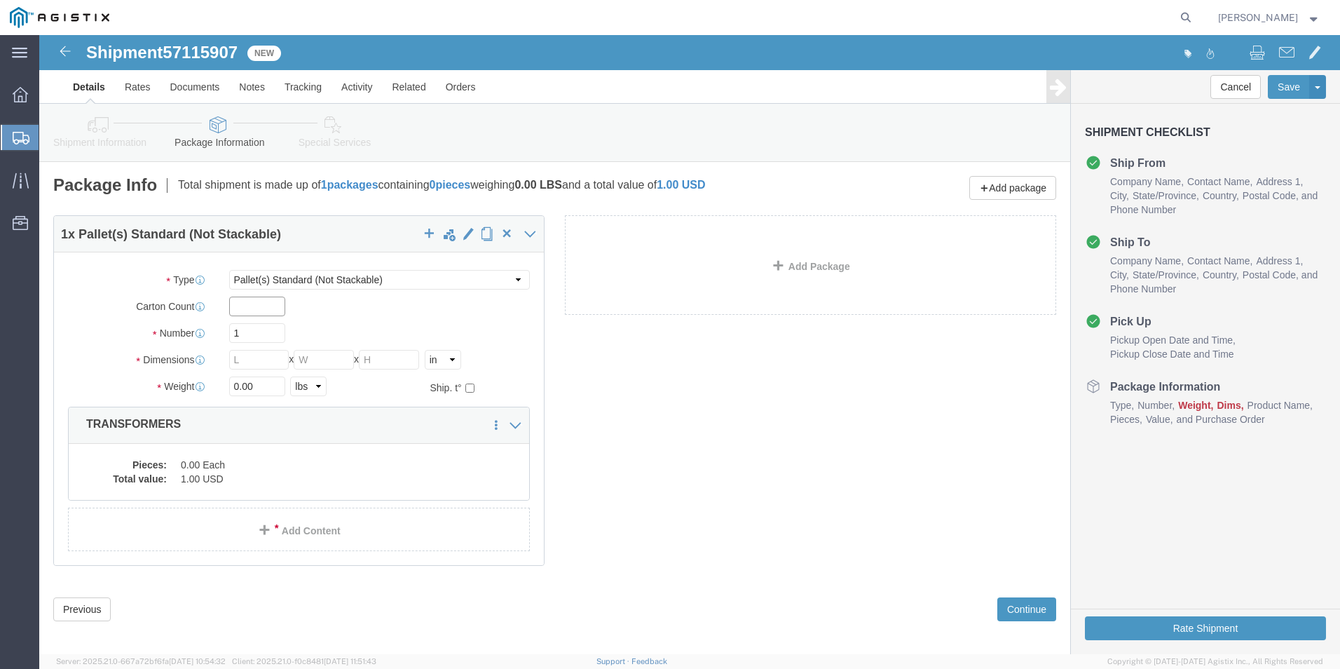
click input "text"
type input "1"
drag, startPoint x: 220, startPoint y: 293, endPoint x: 179, endPoint y: 292, distance: 40.7
click div "1"
type input "14"
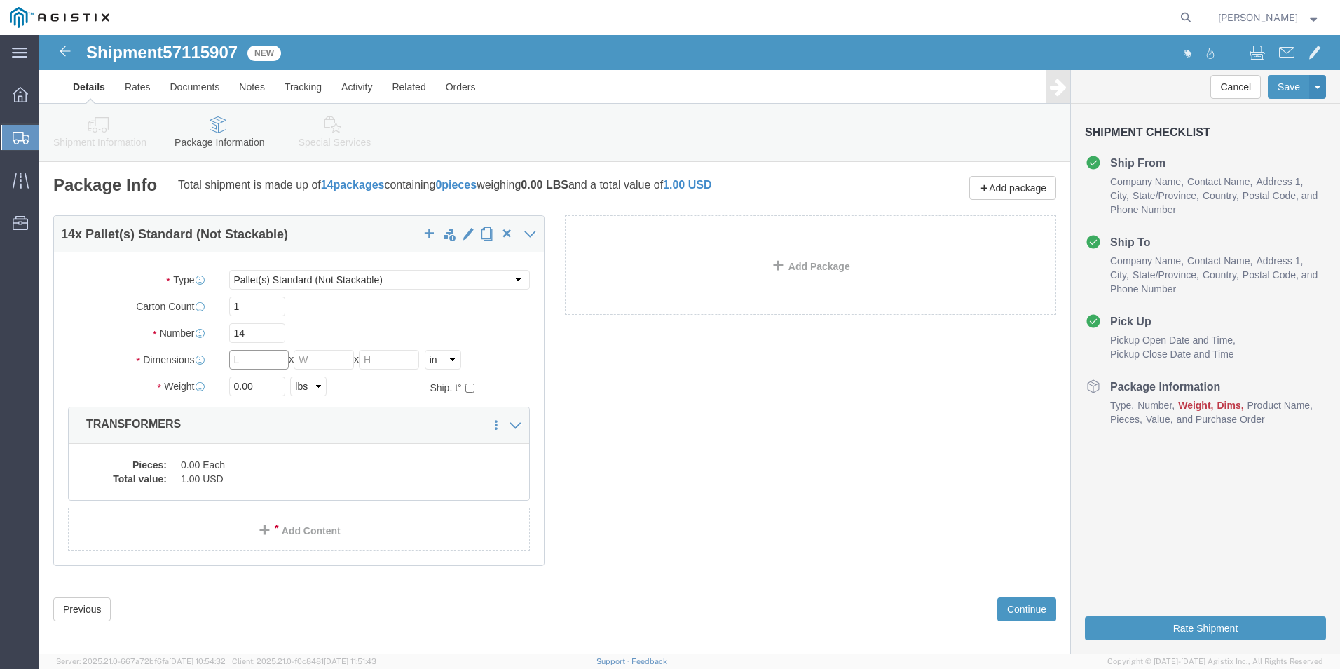
click input "text"
type input "546"
type input "72"
drag, startPoint x: 226, startPoint y: 347, endPoint x: 156, endPoint y: 351, distance: 70.2
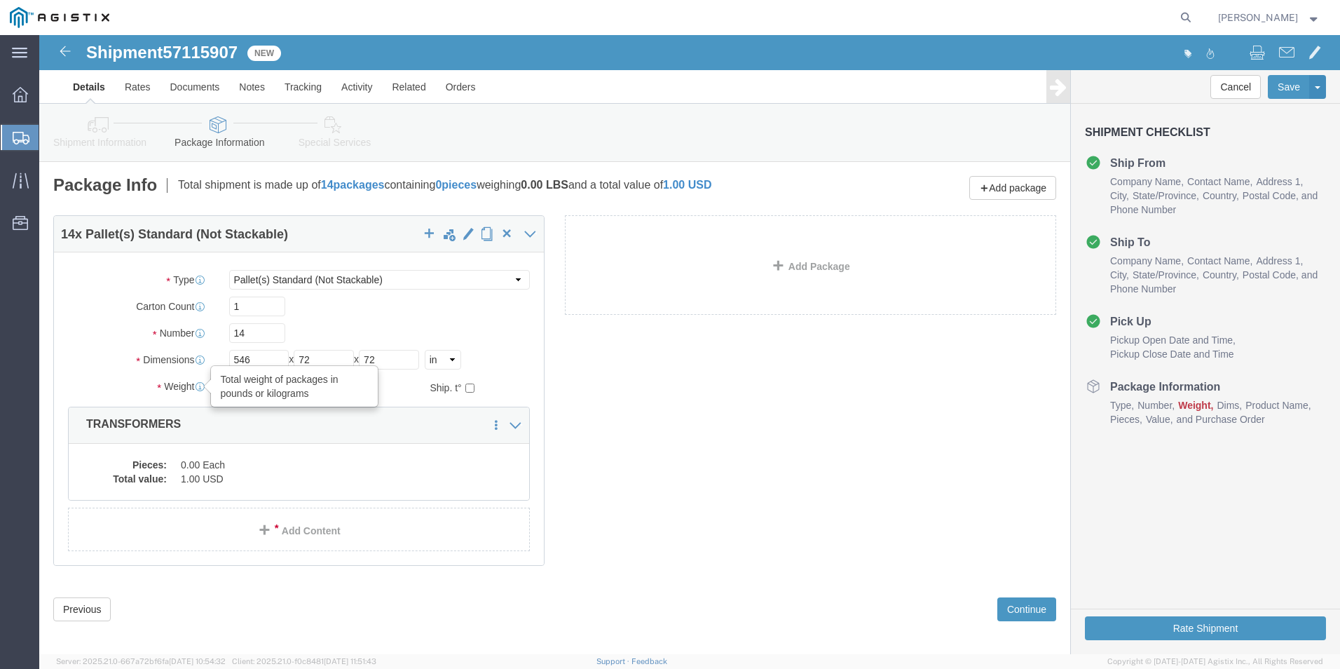
click div "Weight Total weight of packages in pounds or kilograms 0.00 Select kgs lbs Ship…"
type input "41420.00"
click dd "0.00 Each"
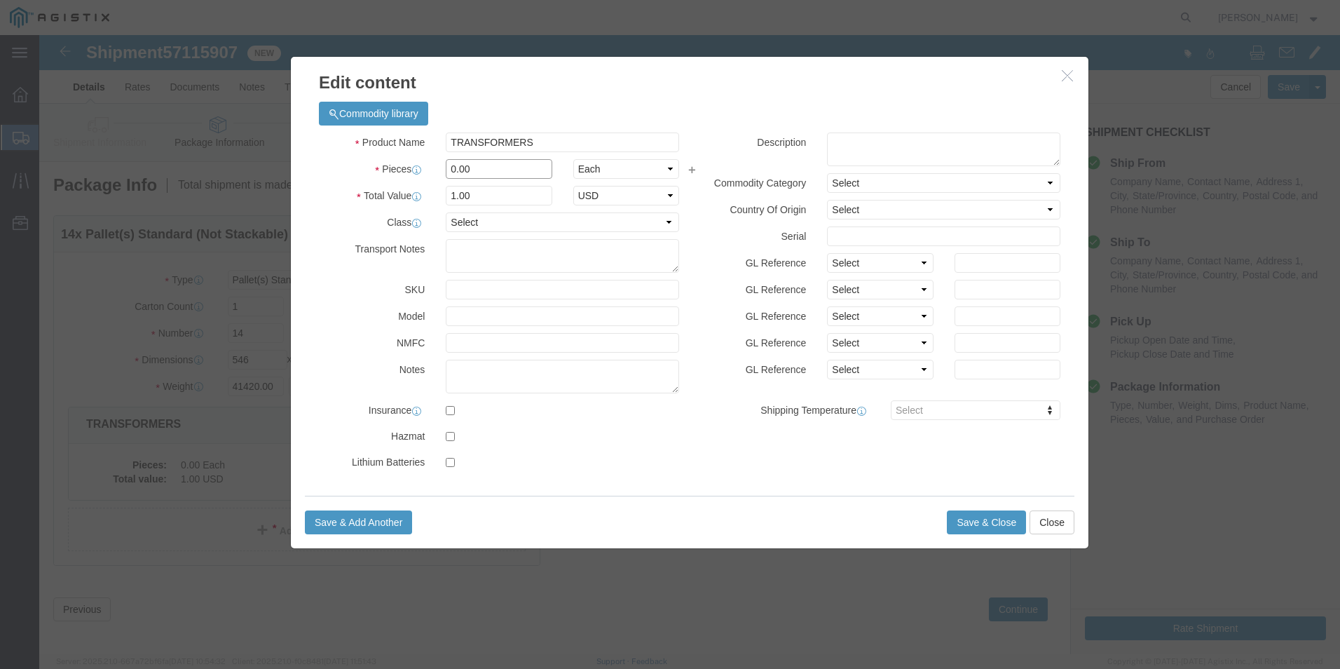
drag, startPoint x: 442, startPoint y: 136, endPoint x: 391, endPoint y: 137, distance: 50.5
click div "Pieces 0.00 Select Bag Barrels 100Board Feet Bottle Box Blister Pack Carats Can…"
type input "14"
click button "Save & Close"
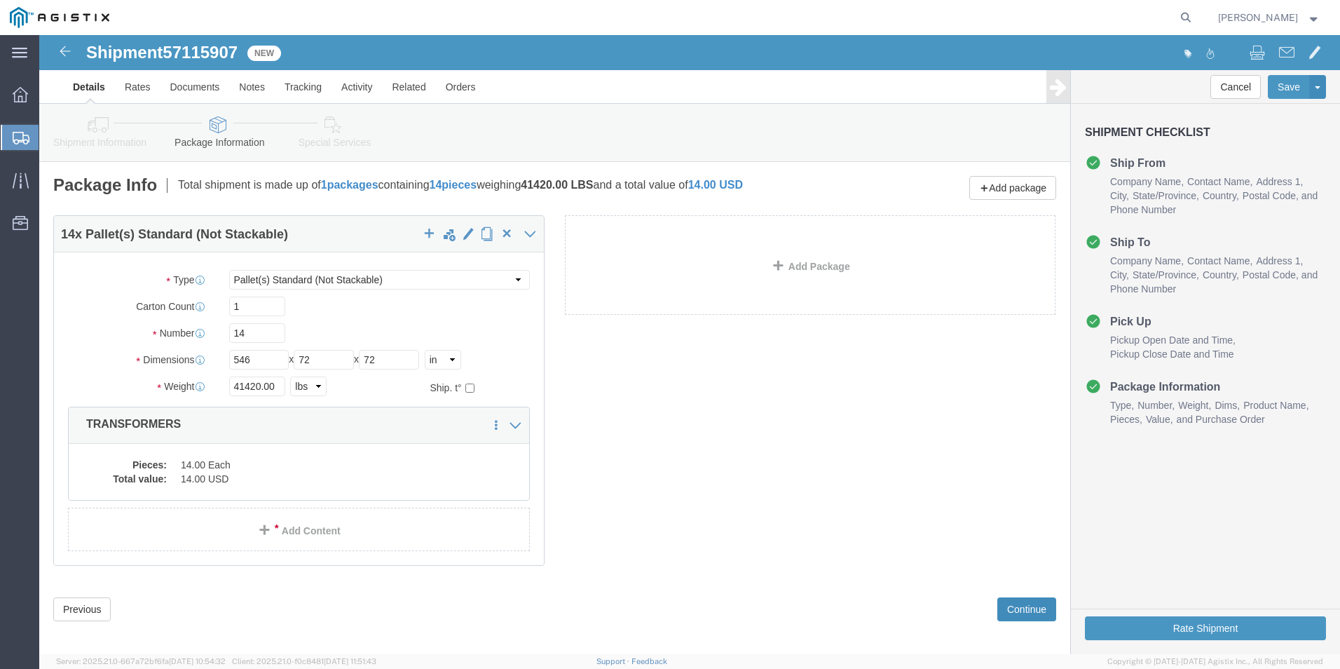
click button "Continue"
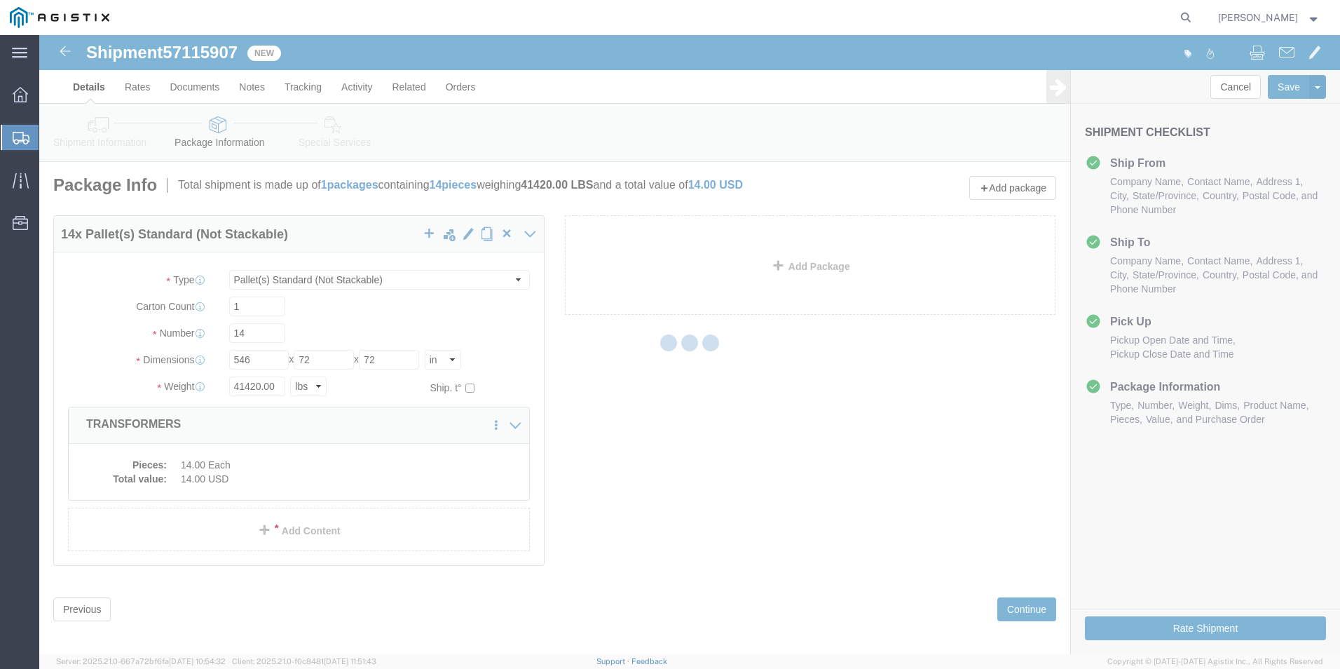
select select
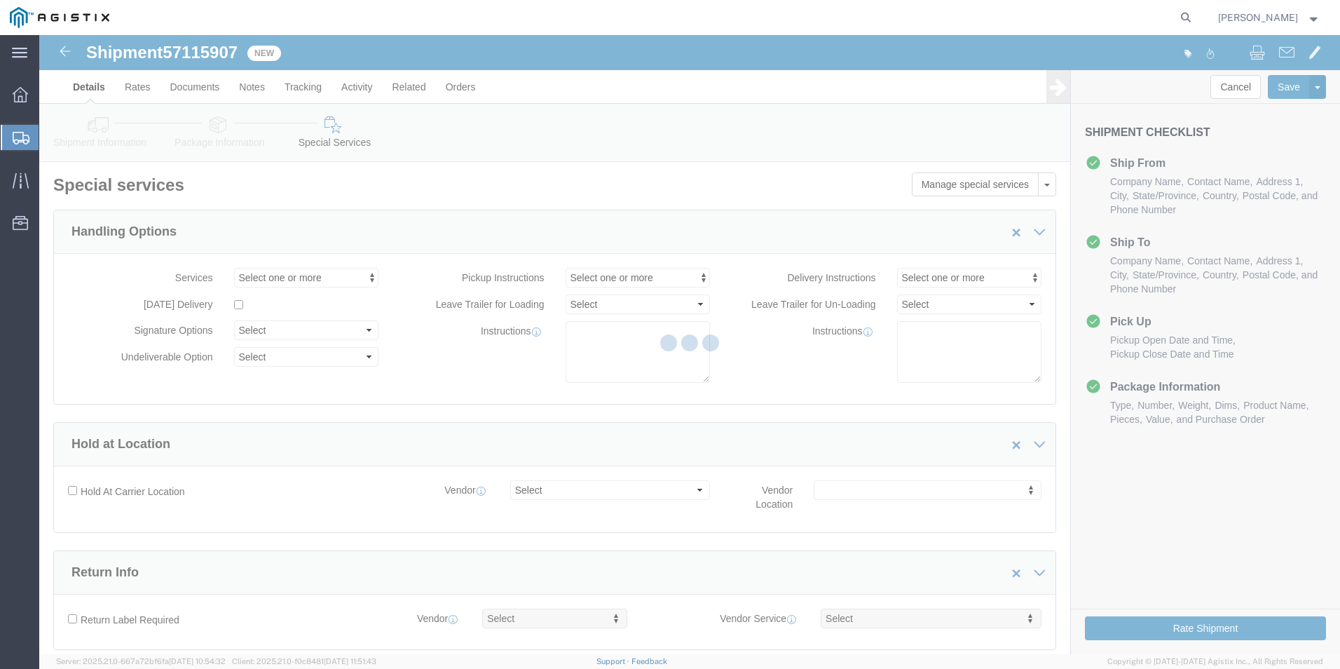
select select "COSTCENTER"
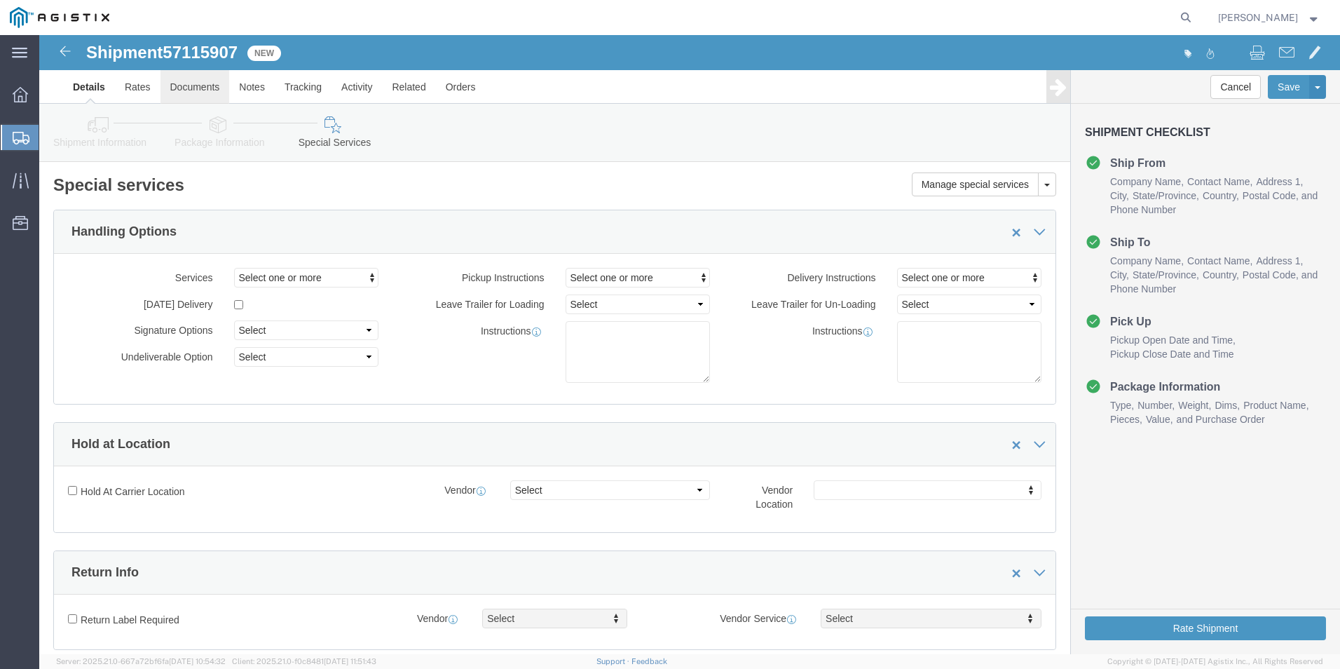
click link "Documents"
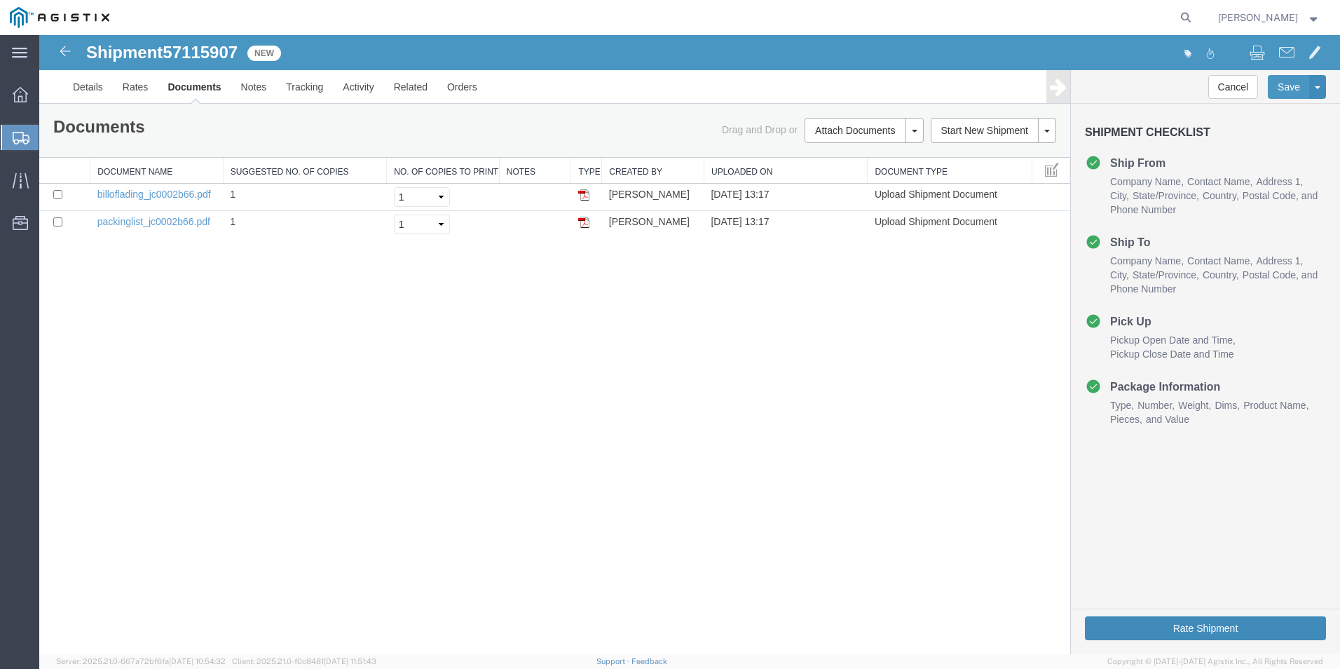
click at [1208, 627] on button "Rate Shipment" at bounding box center [1205, 628] width 241 height 24
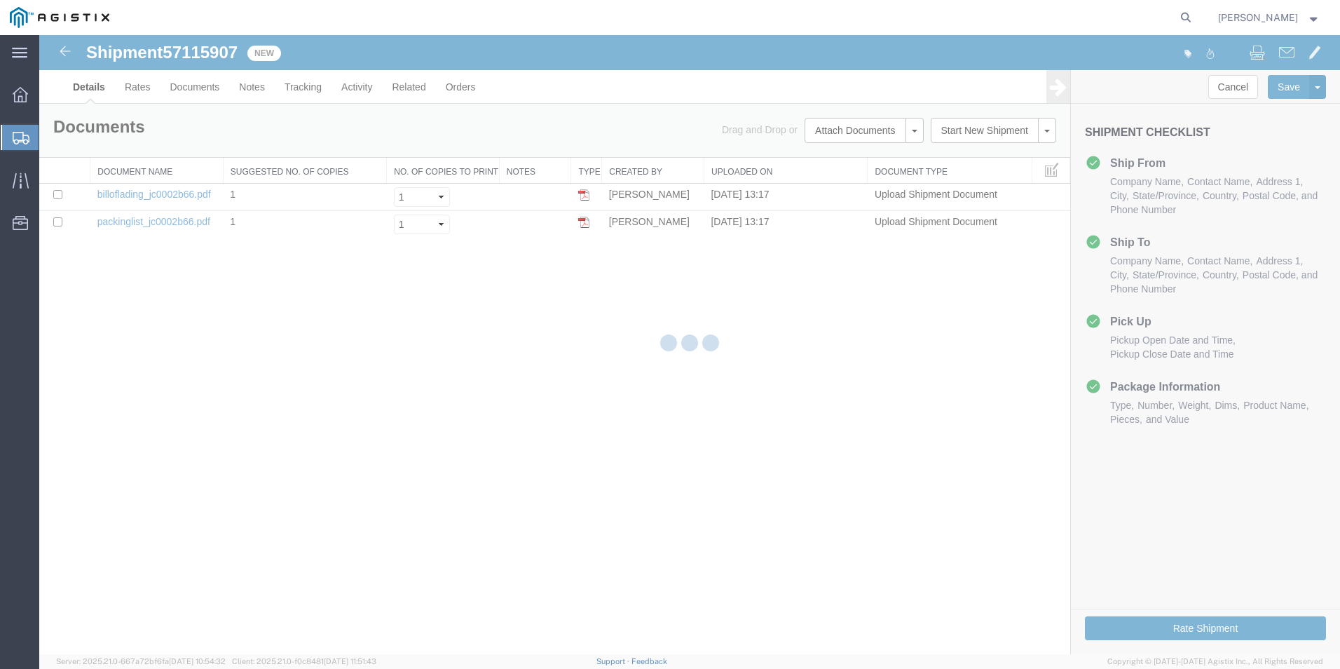
select select "54011"
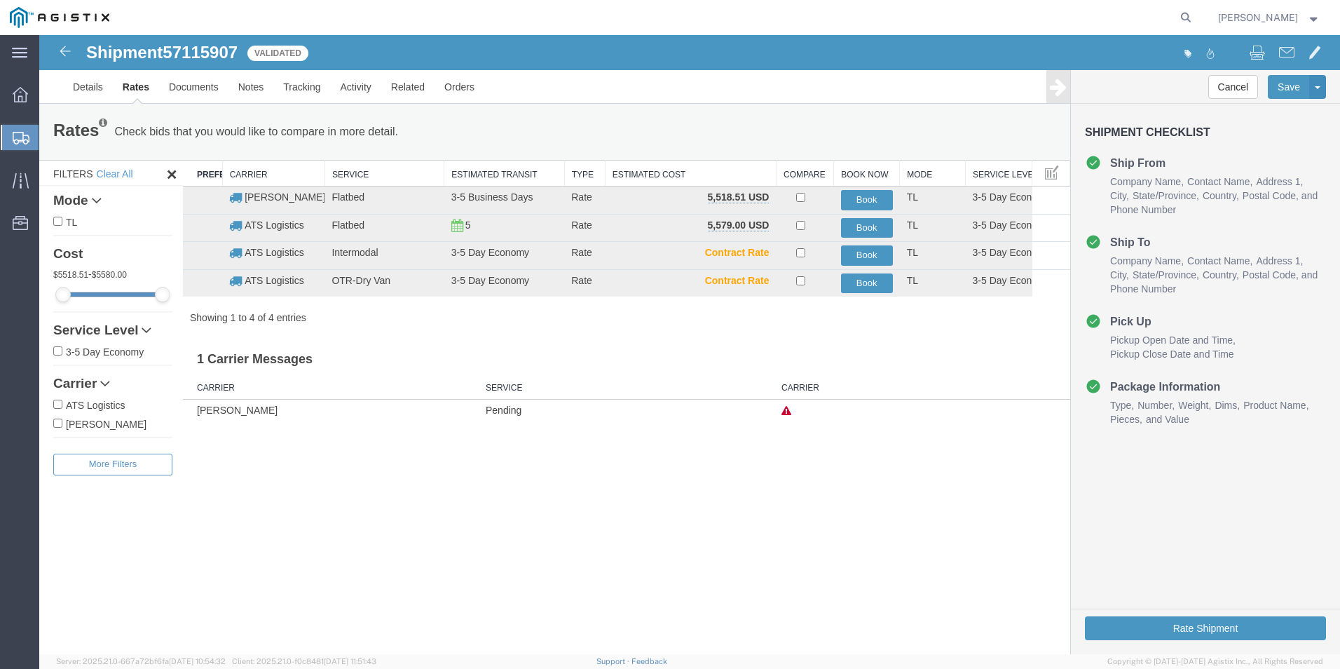
click at [207, 50] on span "57115907" at bounding box center [200, 52] width 75 height 19
copy span "57115907"
click at [866, 199] on button "Book" at bounding box center [867, 200] width 52 height 20
